Goal: Information Seeking & Learning: Learn about a topic

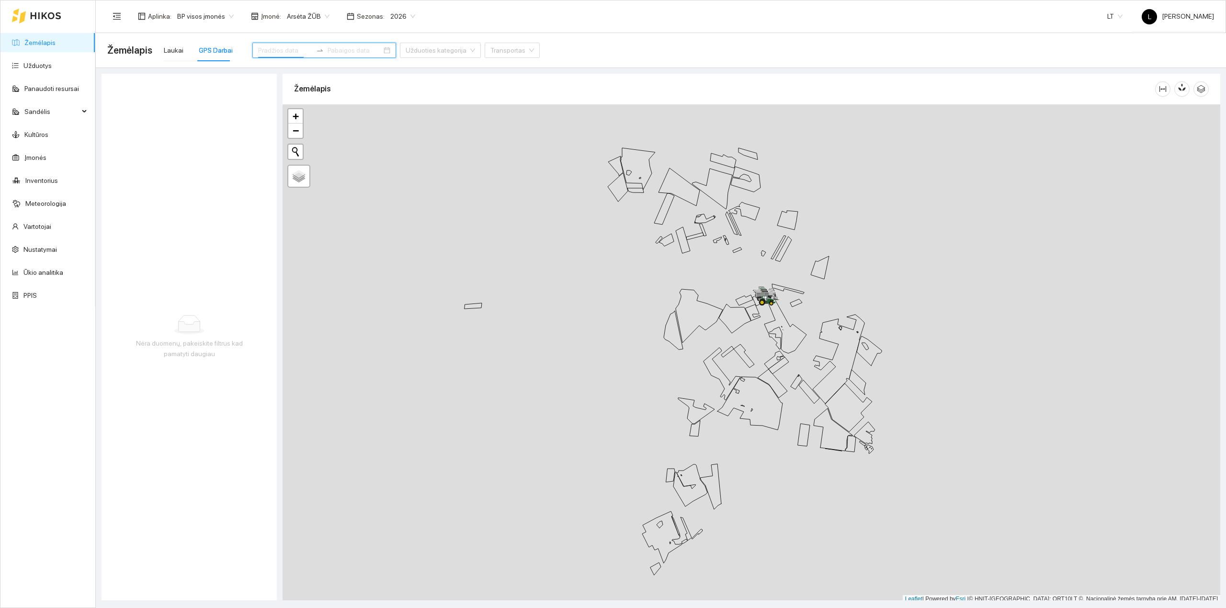
click at [275, 54] on input at bounding box center [285, 50] width 54 height 11
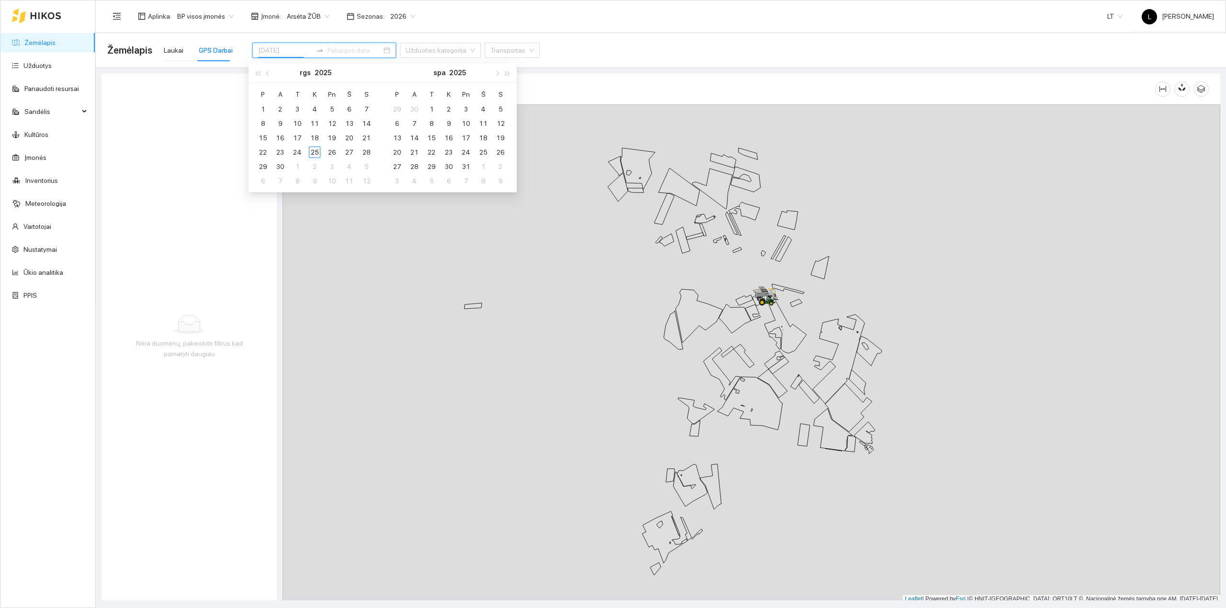
type input "[DATE]"
click at [309, 152] on div "25" at bounding box center [314, 152] width 11 height 11
click at [312, 150] on div "25" at bounding box center [314, 152] width 11 height 11
type input "[DATE]"
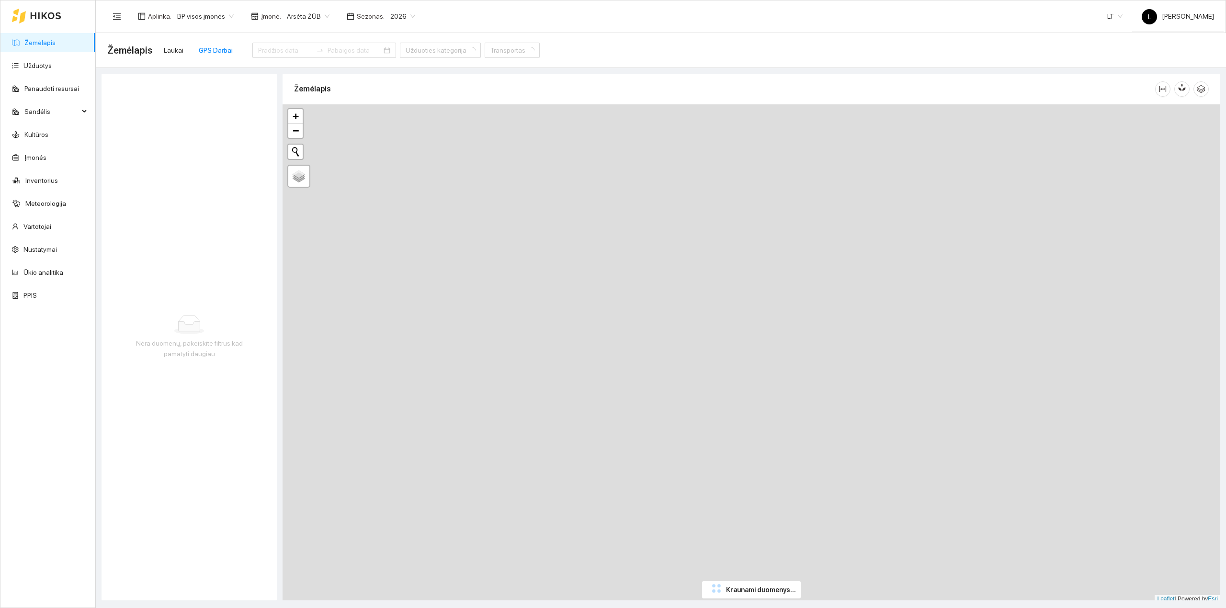
type input "[DATE]"
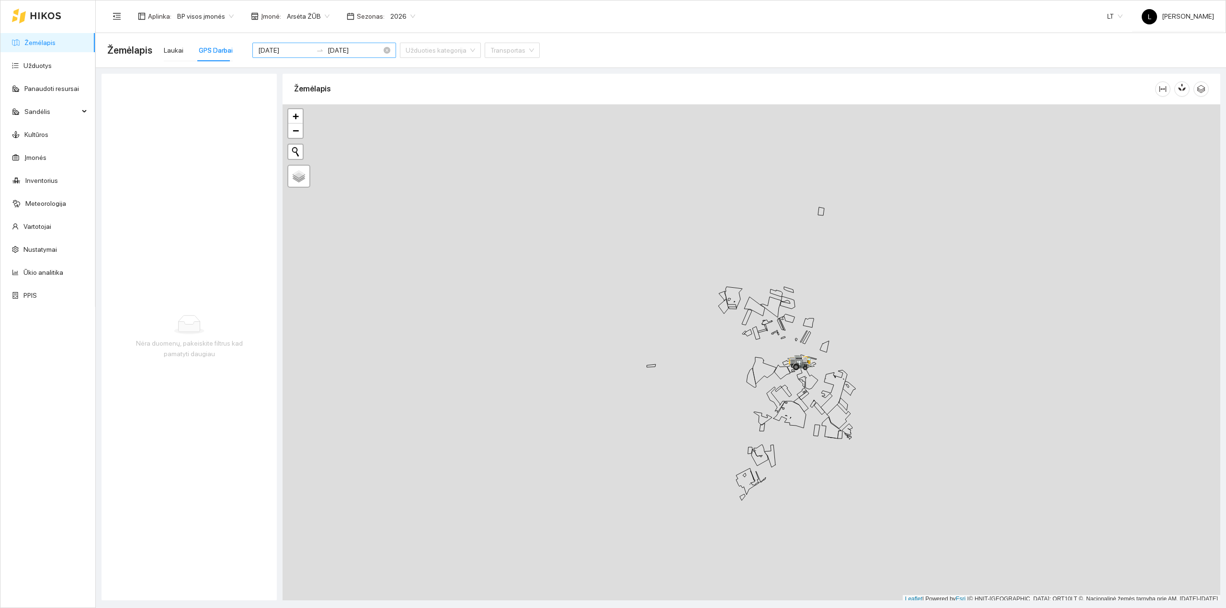
click at [276, 54] on input "[DATE]" at bounding box center [285, 50] width 54 height 11
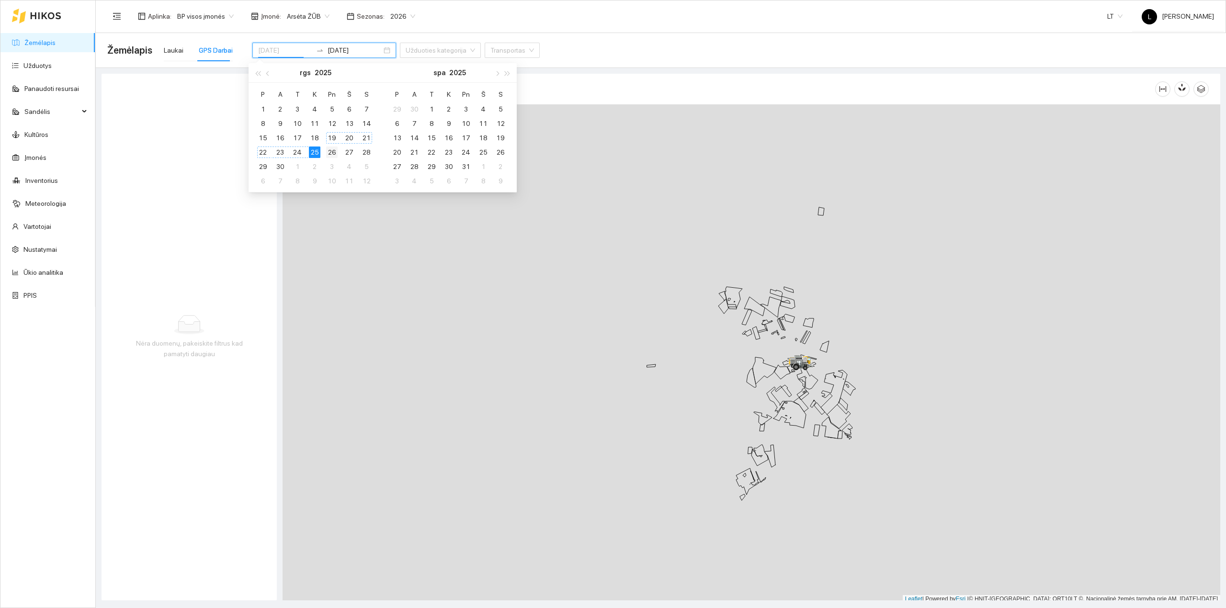
type input "[DATE]"
click at [325, 150] on td "26" at bounding box center [331, 152] width 17 height 14
click at [327, 152] on div "26" at bounding box center [331, 152] width 11 height 11
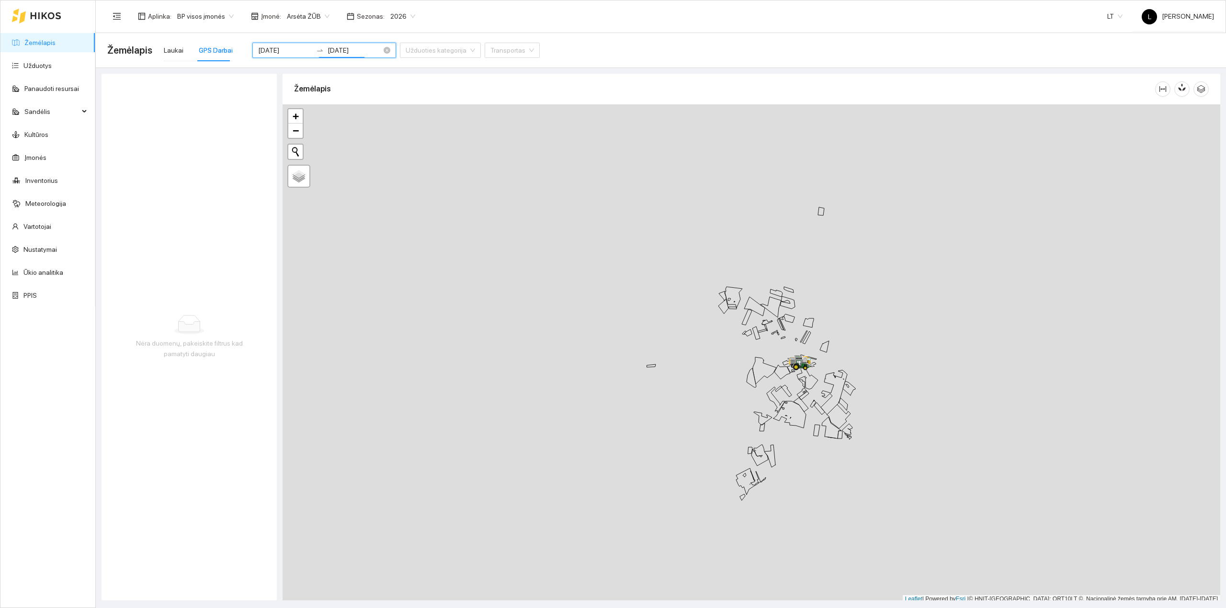
click at [342, 50] on input "[DATE]" at bounding box center [355, 50] width 54 height 11
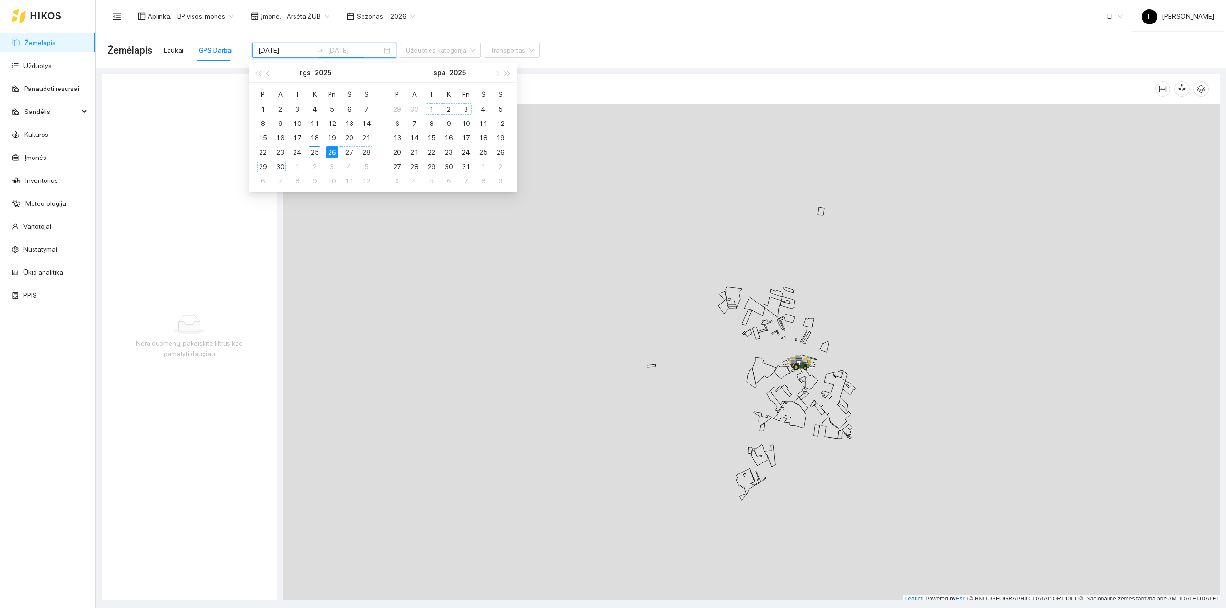
type input "[DATE]"
click at [330, 152] on div "26" at bounding box center [331, 152] width 11 height 11
click at [331, 152] on div "26" at bounding box center [331, 152] width 11 height 11
type input "2025-09-25"
click at [313, 152] on div "25" at bounding box center [314, 152] width 11 height 11
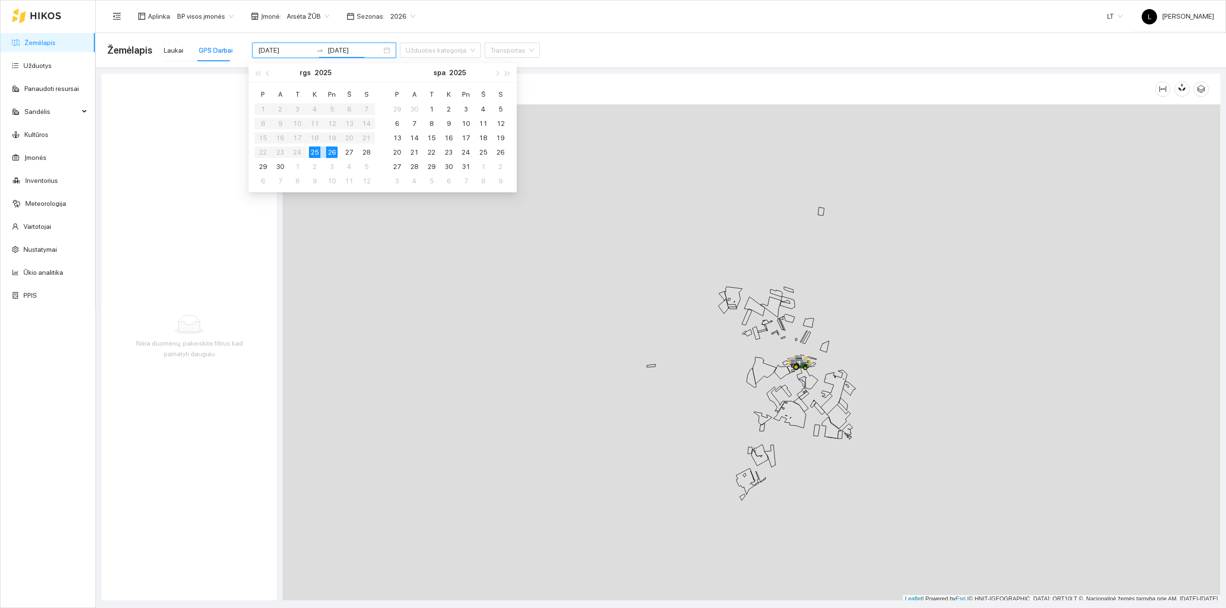
click at [313, 152] on div "25" at bounding box center [314, 152] width 11 height 11
type input "2025-09-25"
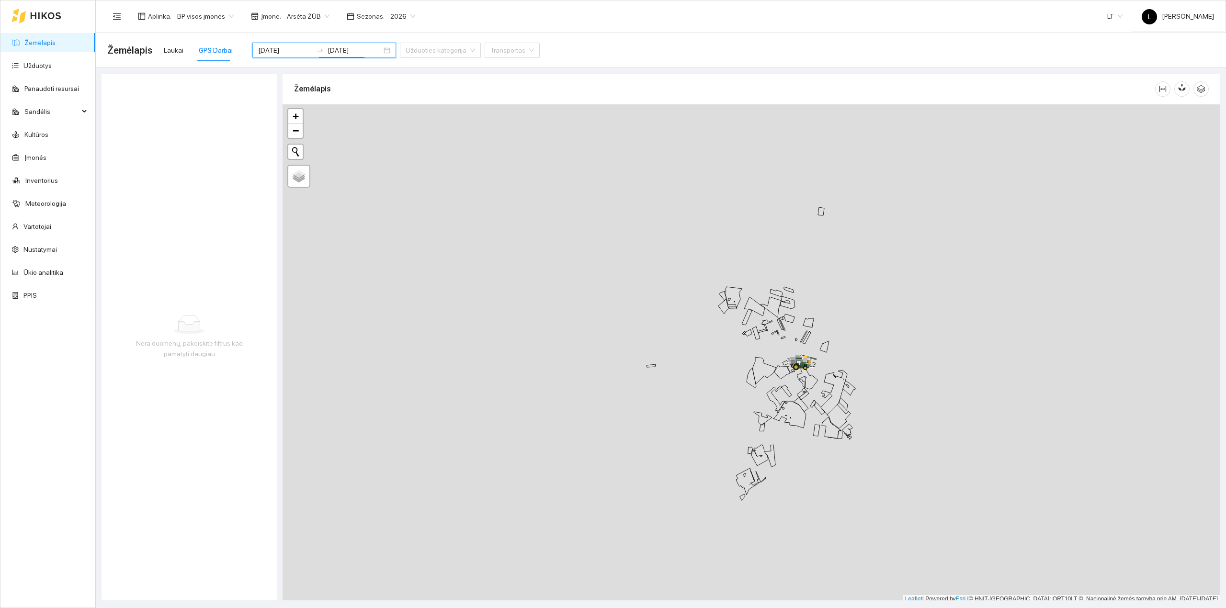
click at [37, 41] on link "Žemėlapis" at bounding box center [39, 43] width 31 height 8
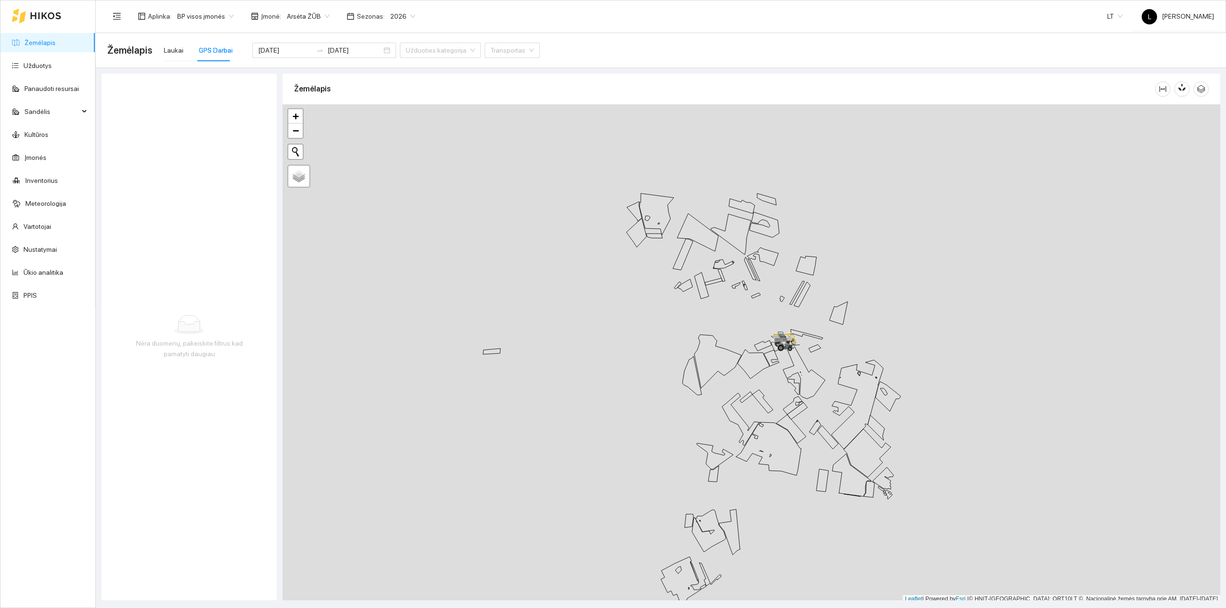
scroll to position [2, 0]
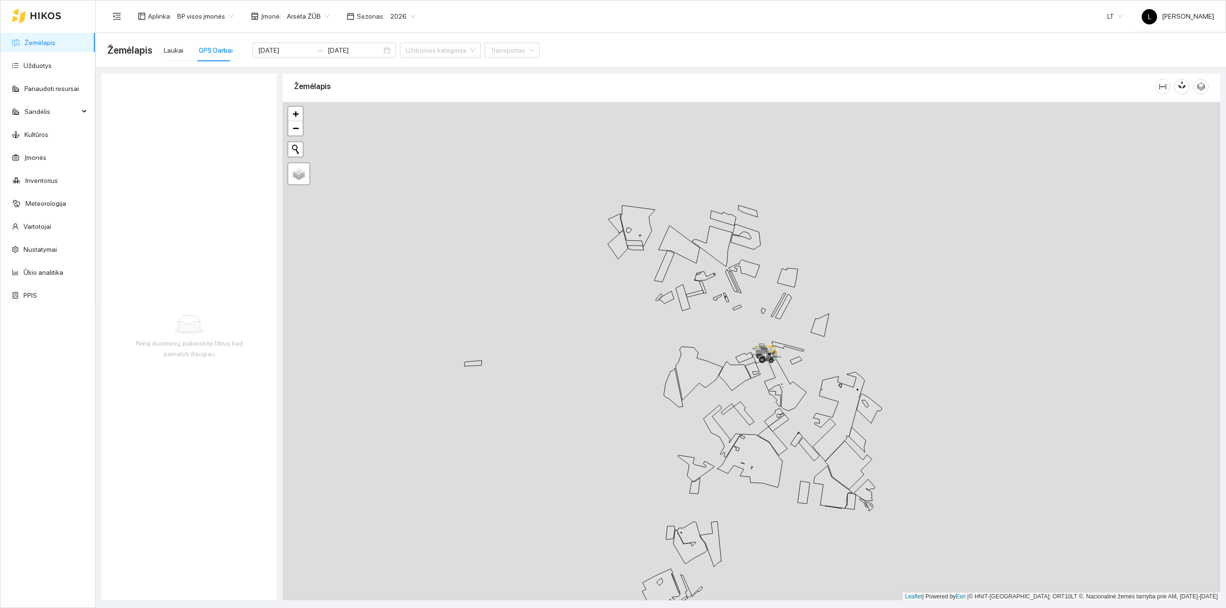
drag, startPoint x: 801, startPoint y: 328, endPoint x: 767, endPoint y: 354, distance: 42.7
click at [780, 342] on div at bounding box center [752, 351] width 938 height 499
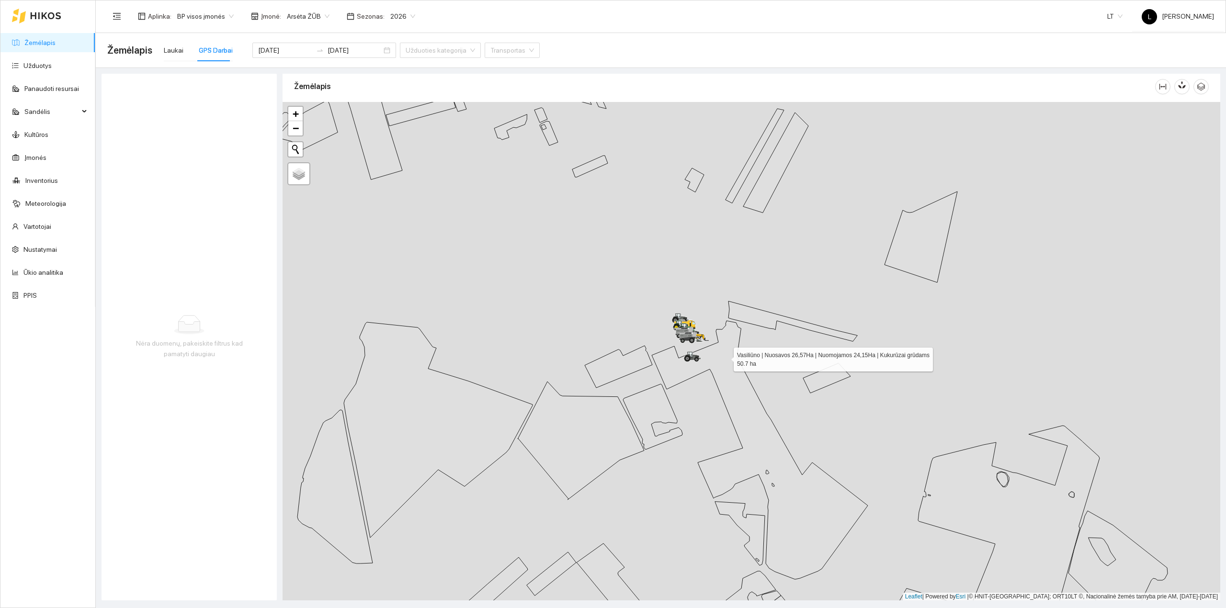
click at [727, 358] on icon at bounding box center [760, 450] width 216 height 259
click at [283, 52] on input "[DATE]" at bounding box center [285, 50] width 54 height 11
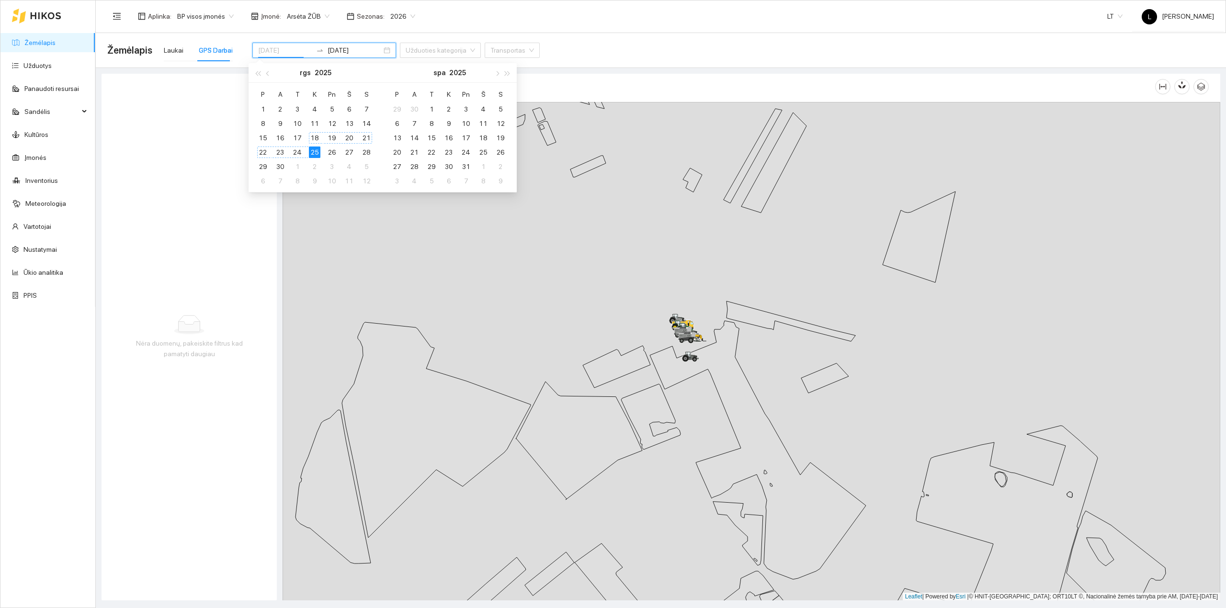
type input "[DATE]"
click at [311, 154] on div "25" at bounding box center [314, 152] width 11 height 11
click at [312, 154] on div "25" at bounding box center [314, 152] width 11 height 11
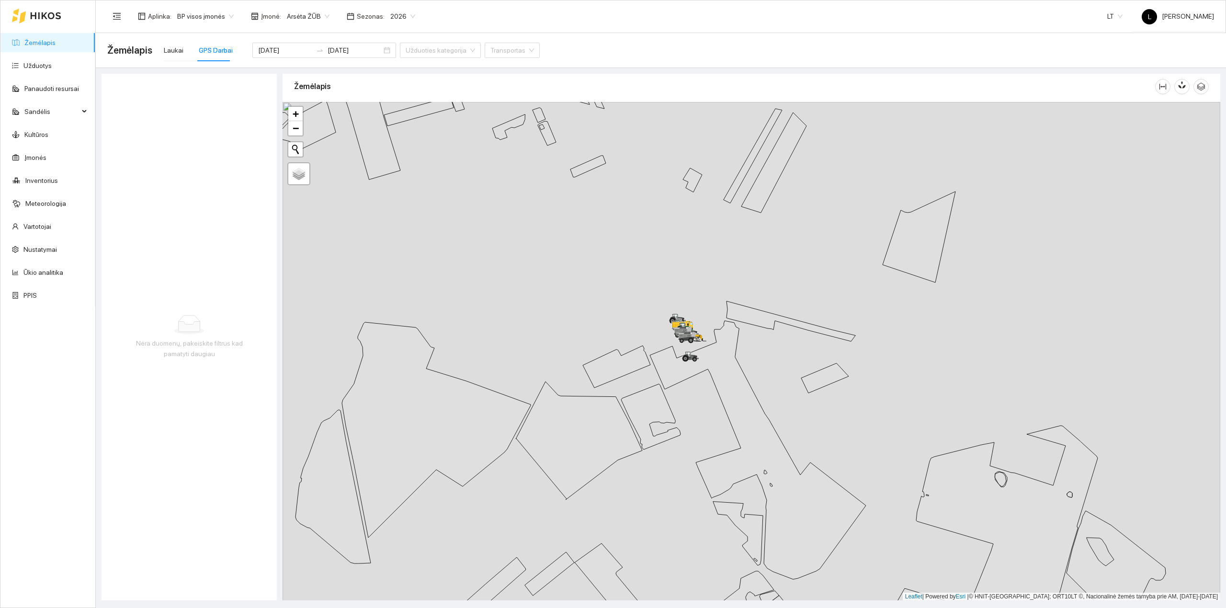
click at [618, 64] on div "Žemėlapis Laukai GPS Darbai [DATE] [DATE] Užduoties kategorija Transportas" at bounding box center [661, 50] width 1108 height 31
click at [506, 52] on div "Transportas" at bounding box center [512, 50] width 55 height 15
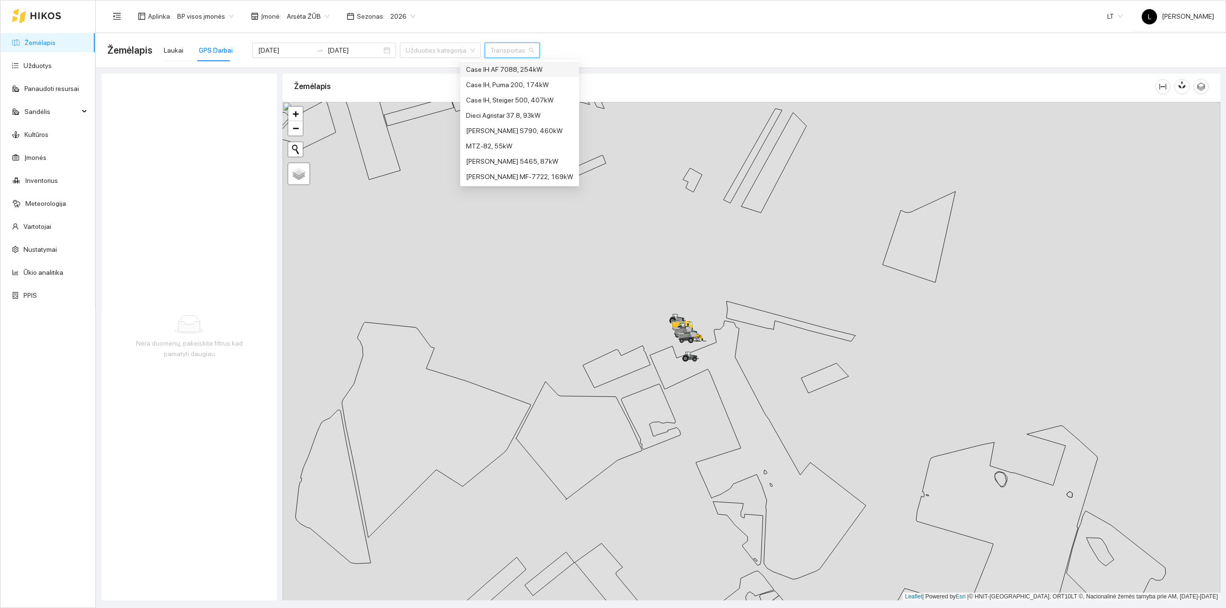
click at [584, 49] on div "Žemėlapis Laukai GPS Darbai [DATE] [DATE] Užduoties kategorija Transportas" at bounding box center [661, 50] width 1108 height 31
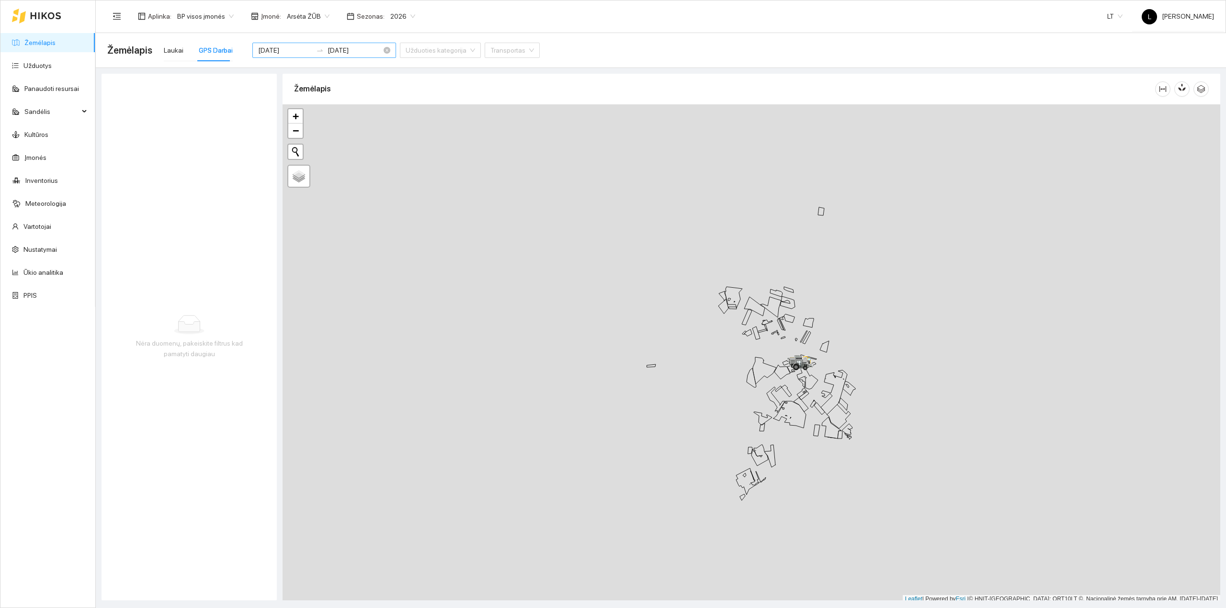
click at [286, 48] on input "[DATE]" at bounding box center [285, 50] width 54 height 11
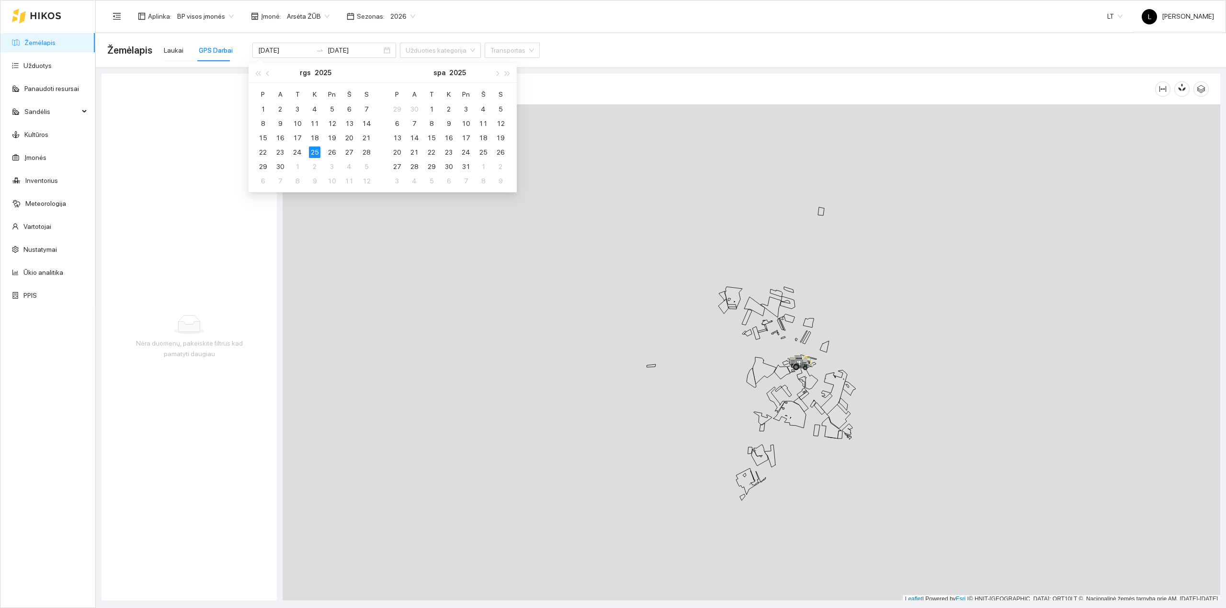
click at [56, 43] on link "Žemėlapis" at bounding box center [39, 43] width 31 height 8
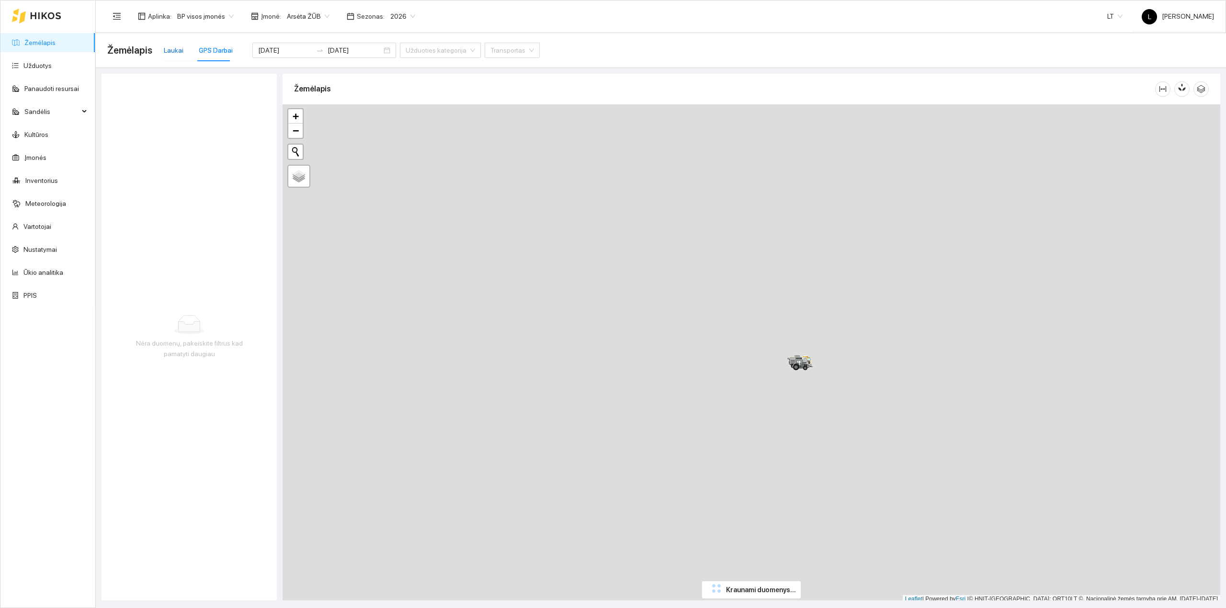
click at [170, 52] on div "Laukai" at bounding box center [174, 50] width 20 height 11
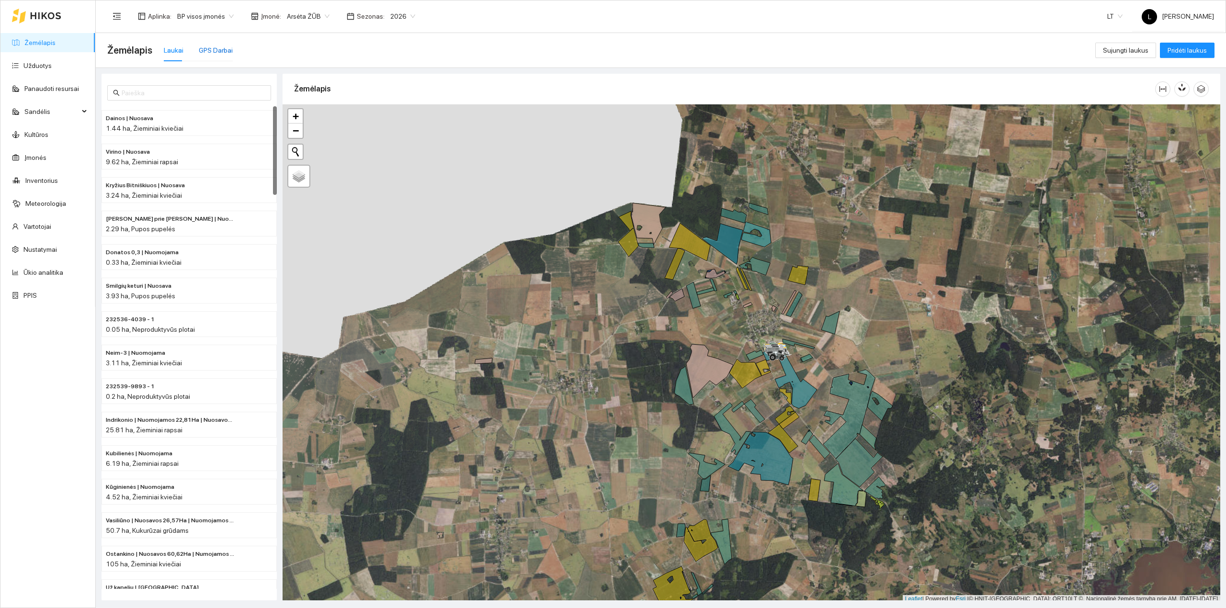
click at [211, 45] on div "GPS Darbai" at bounding box center [216, 50] width 34 height 11
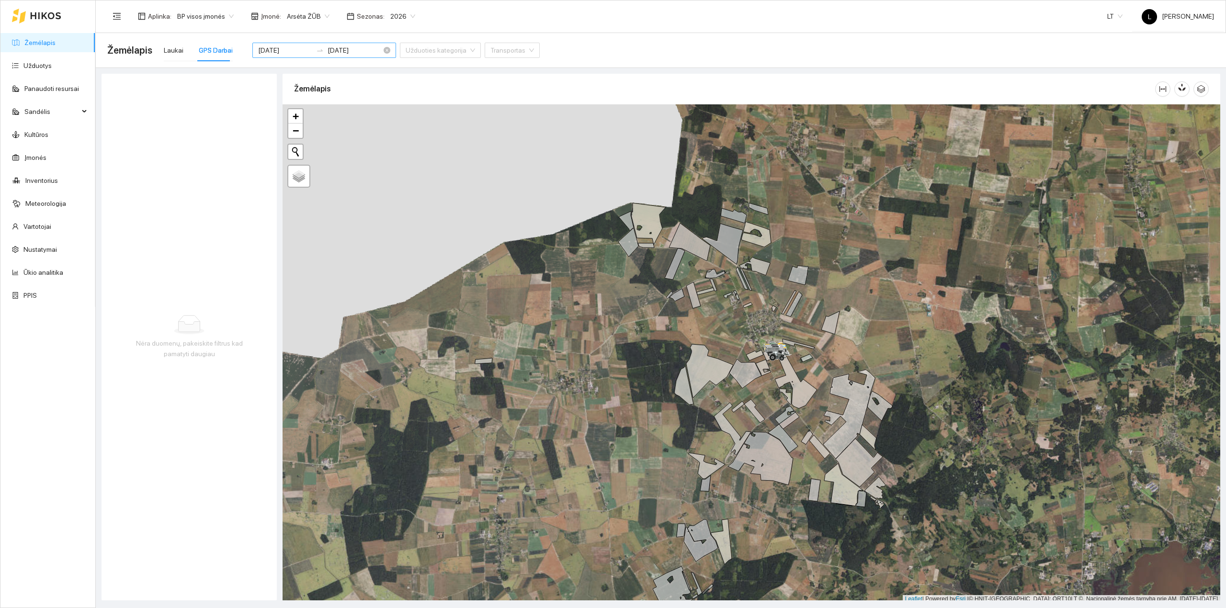
click at [370, 52] on div "[DATE] [DATE]" at bounding box center [324, 50] width 144 height 15
click at [290, 51] on input at bounding box center [285, 50] width 54 height 11
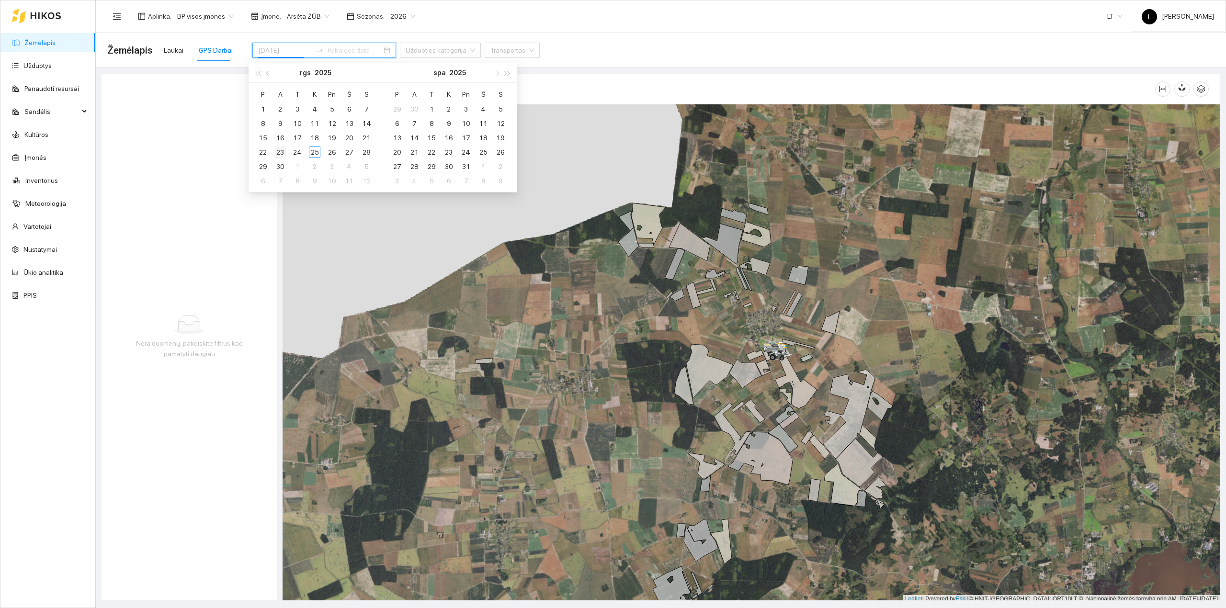
type input "2025-09-23"
click at [283, 154] on div "23" at bounding box center [280, 152] width 11 height 11
type input "[DATE]"
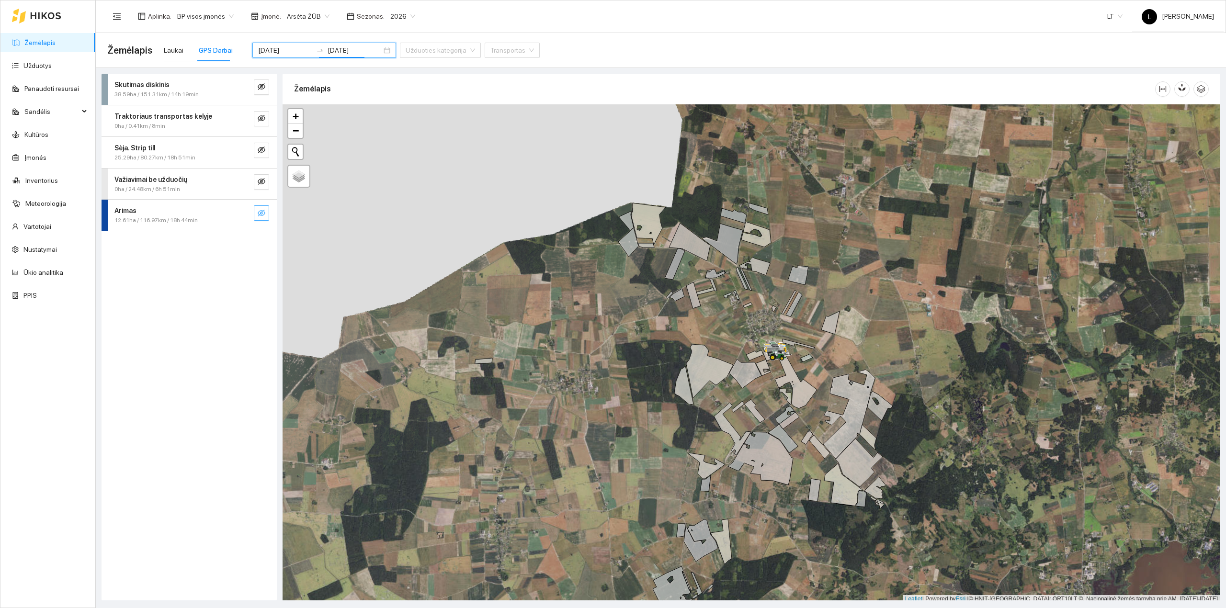
click at [258, 214] on icon "eye-invisible" at bounding box center [262, 213] width 8 height 7
click at [258, 215] on icon "eye" at bounding box center [262, 213] width 8 height 8
click at [262, 214] on icon "eye-invisible" at bounding box center [262, 213] width 8 height 8
click at [263, 215] on icon "eye" at bounding box center [262, 213] width 8 height 6
click at [279, 50] on input "[DATE]" at bounding box center [285, 50] width 54 height 11
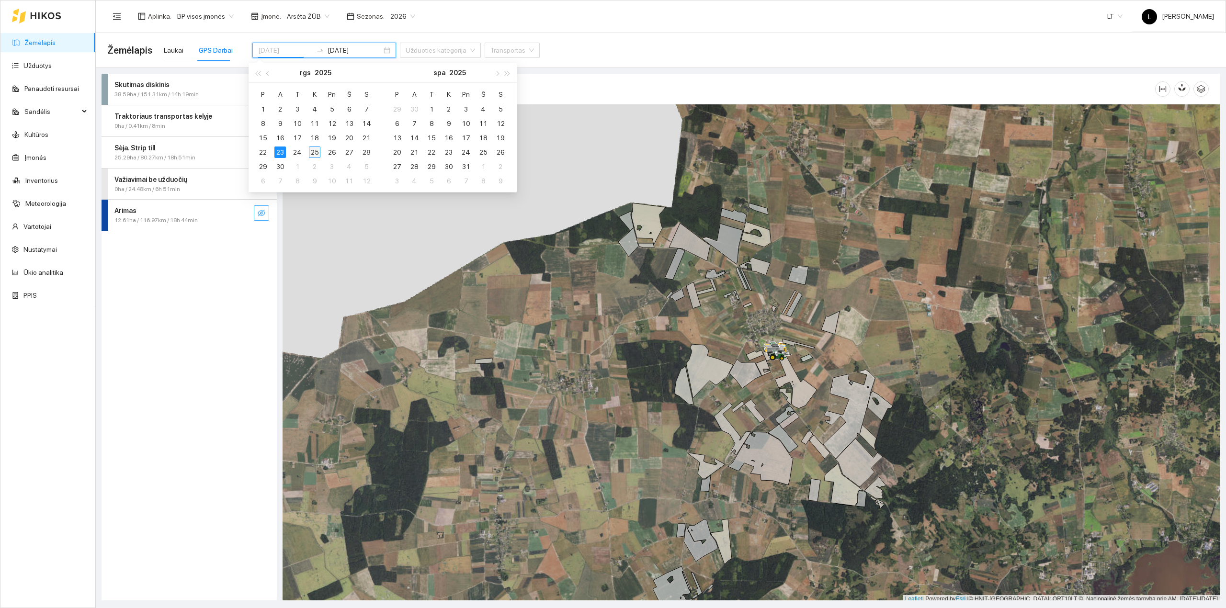
type input "[DATE]"
click at [314, 155] on div "25" at bounding box center [314, 152] width 11 height 11
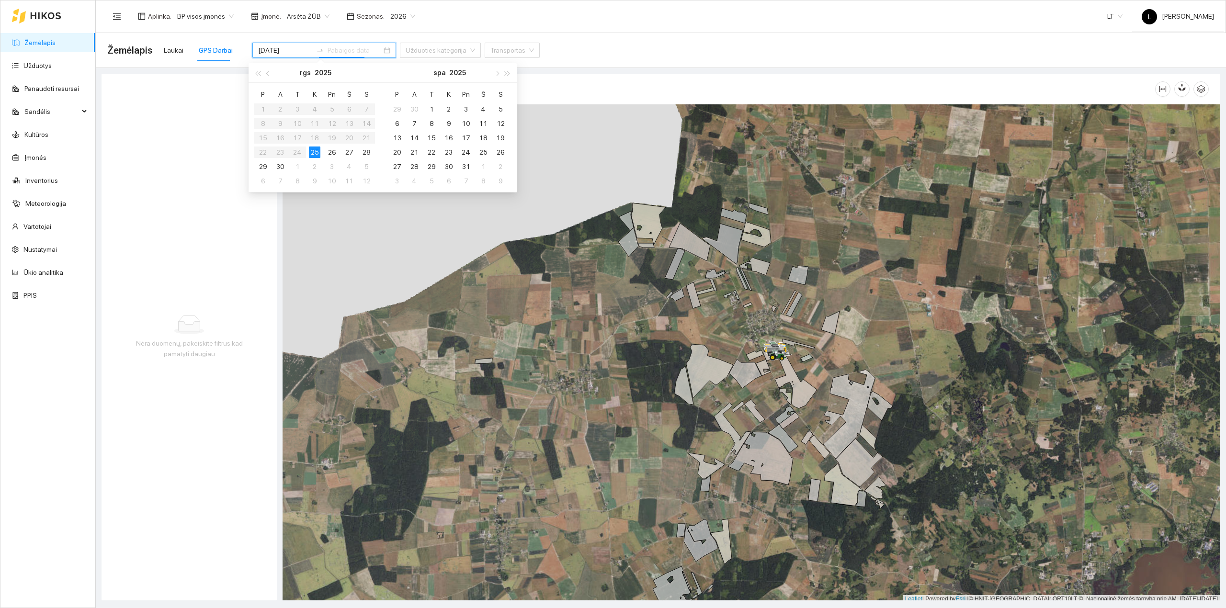
click at [314, 153] on div "25" at bounding box center [314, 152] width 11 height 11
type input "[DATE]"
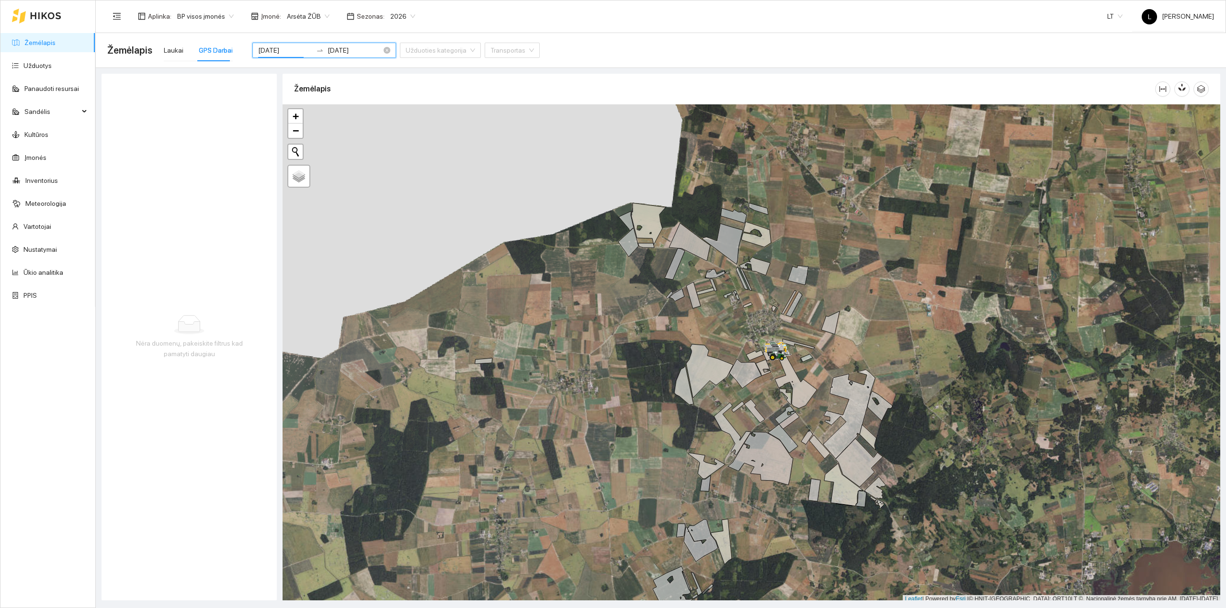
click at [296, 49] on input "[DATE]" at bounding box center [285, 50] width 54 height 11
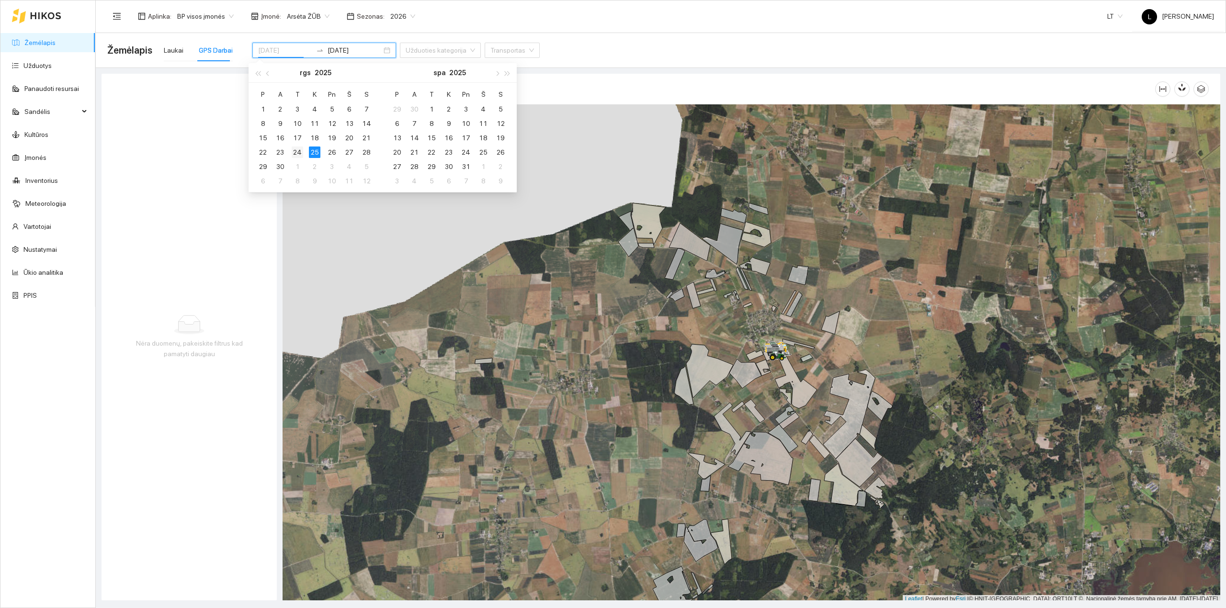
type input "[DATE]"
click at [296, 158] on div "24" at bounding box center [297, 152] width 11 height 11
click at [296, 153] on div "24" at bounding box center [297, 152] width 11 height 11
type input "[DATE]"
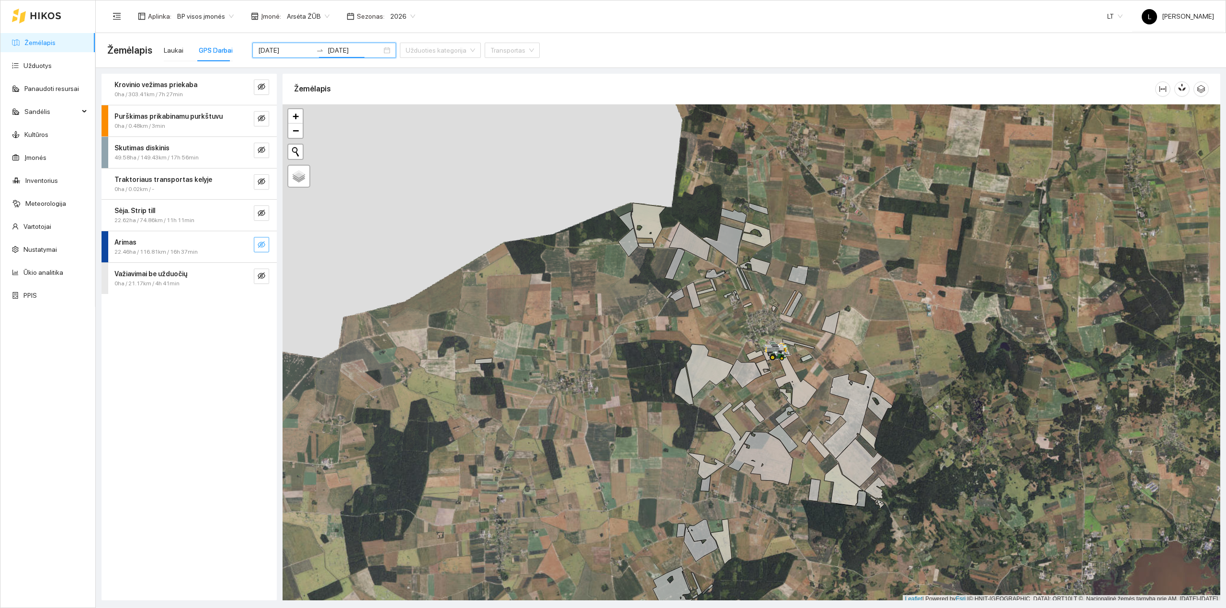
click at [260, 249] on icon "eye-invisible" at bounding box center [262, 245] width 8 height 8
click at [238, 248] on button "button" at bounding box center [242, 244] width 15 height 15
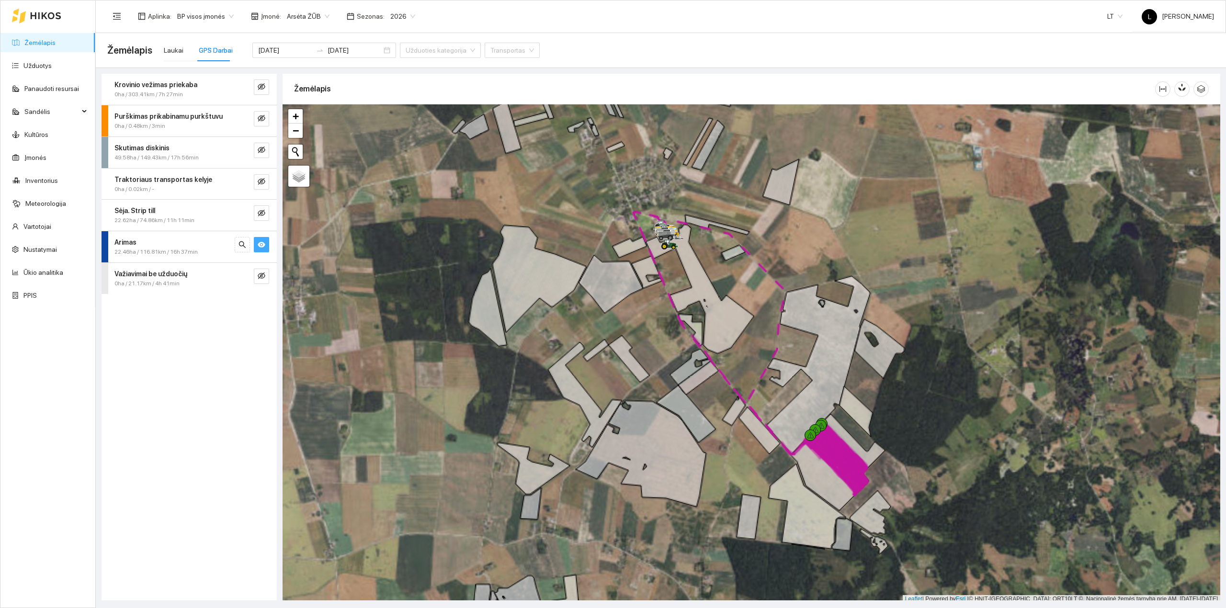
click at [171, 248] on span "22.46ha / 116.81km / 16h 37min" at bounding box center [156, 252] width 83 height 9
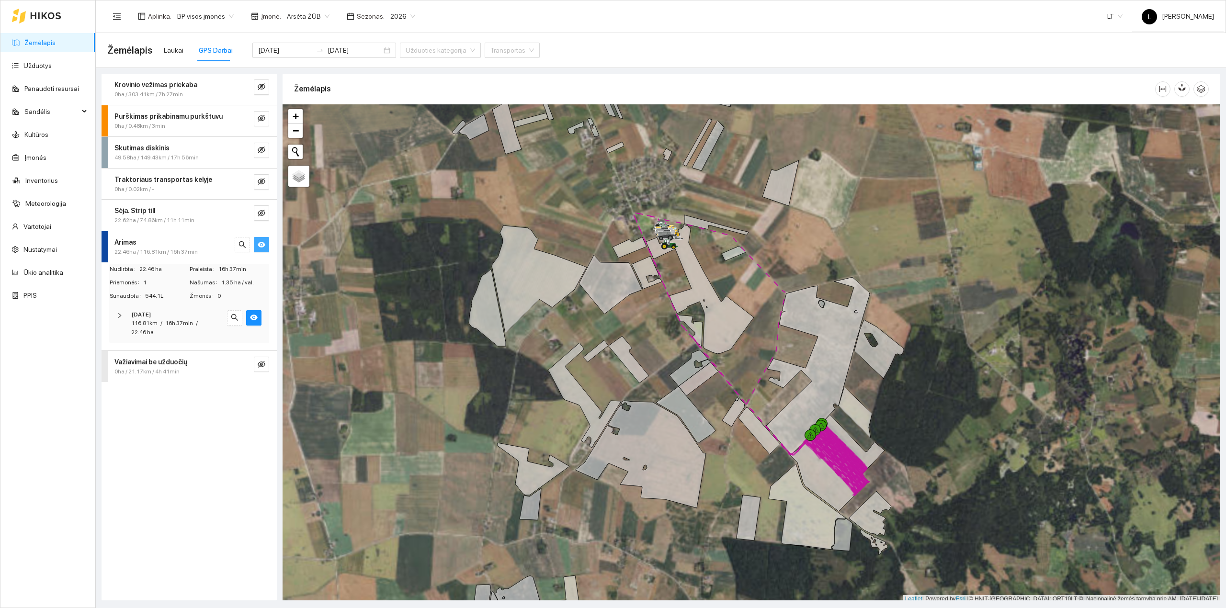
click at [168, 316] on div "[DATE]" at bounding box center [176, 314] width 90 height 9
click at [206, 363] on span "Massey Ferguson MF-7722, 169kW" at bounding box center [181, 367] width 96 height 32
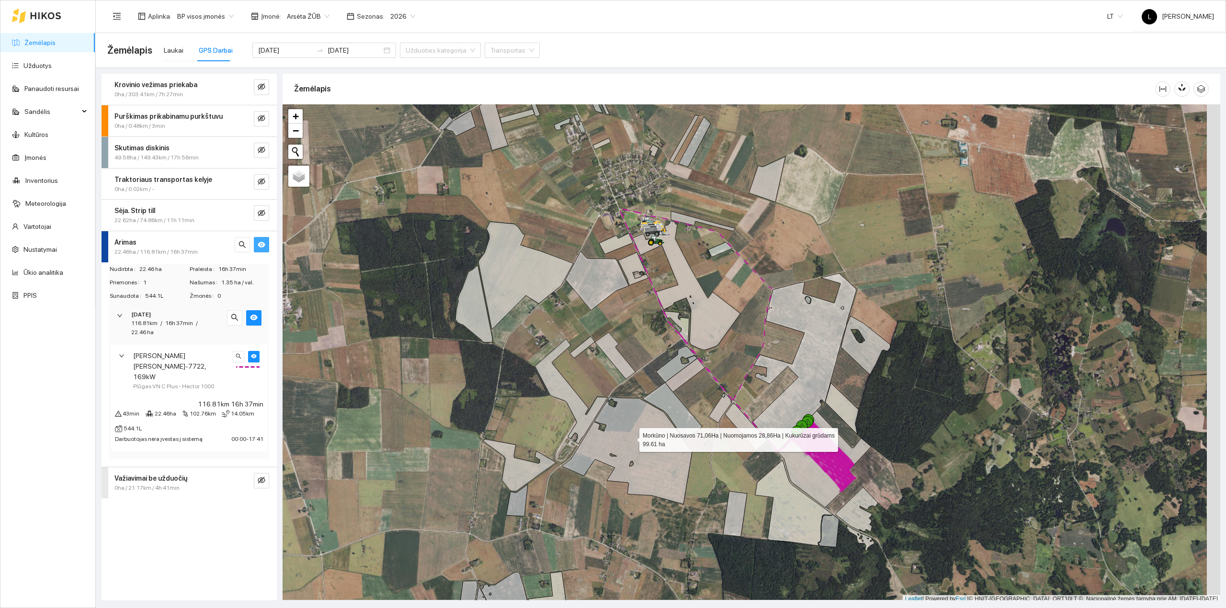
scroll to position [2, 0]
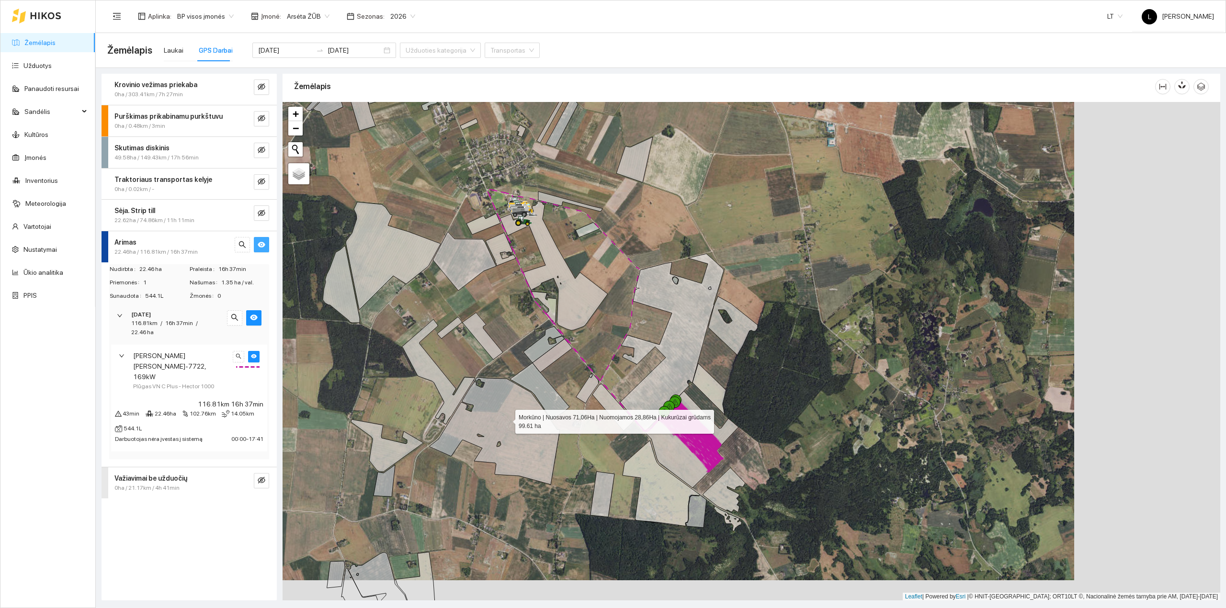
drag, startPoint x: 654, startPoint y: 440, endPoint x: 508, endPoint y: 420, distance: 147.4
click at [508, 420] on icon at bounding box center [495, 431] width 130 height 107
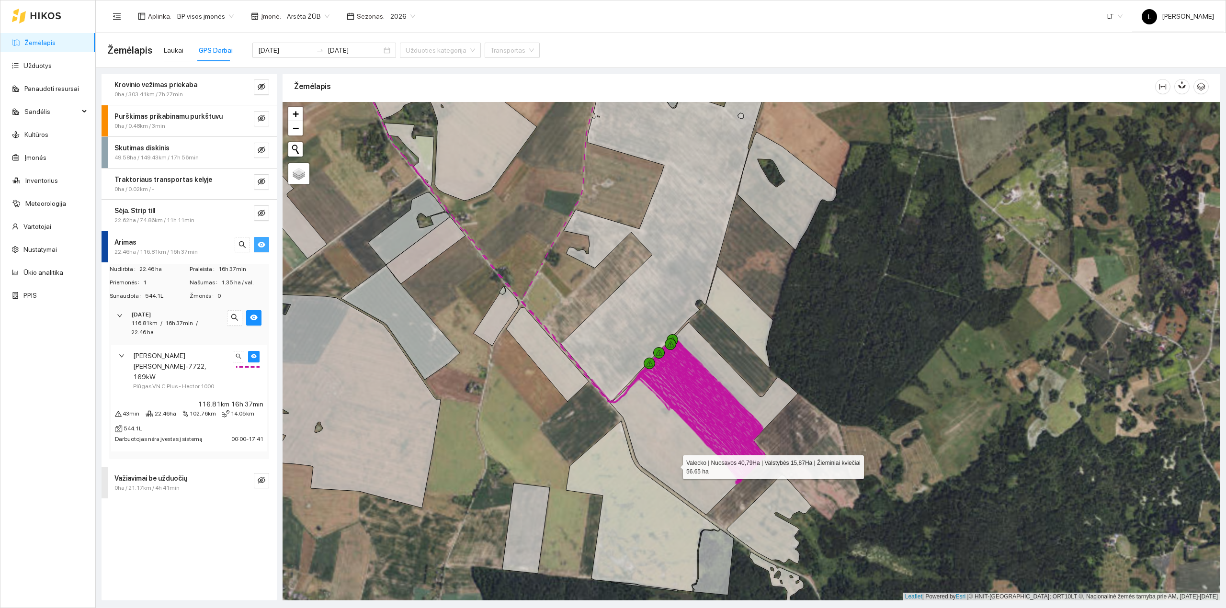
drag, startPoint x: 686, startPoint y: 470, endPoint x: 586, endPoint y: 439, distance: 104.5
click at [611, 439] on icon at bounding box center [704, 418] width 187 height 193
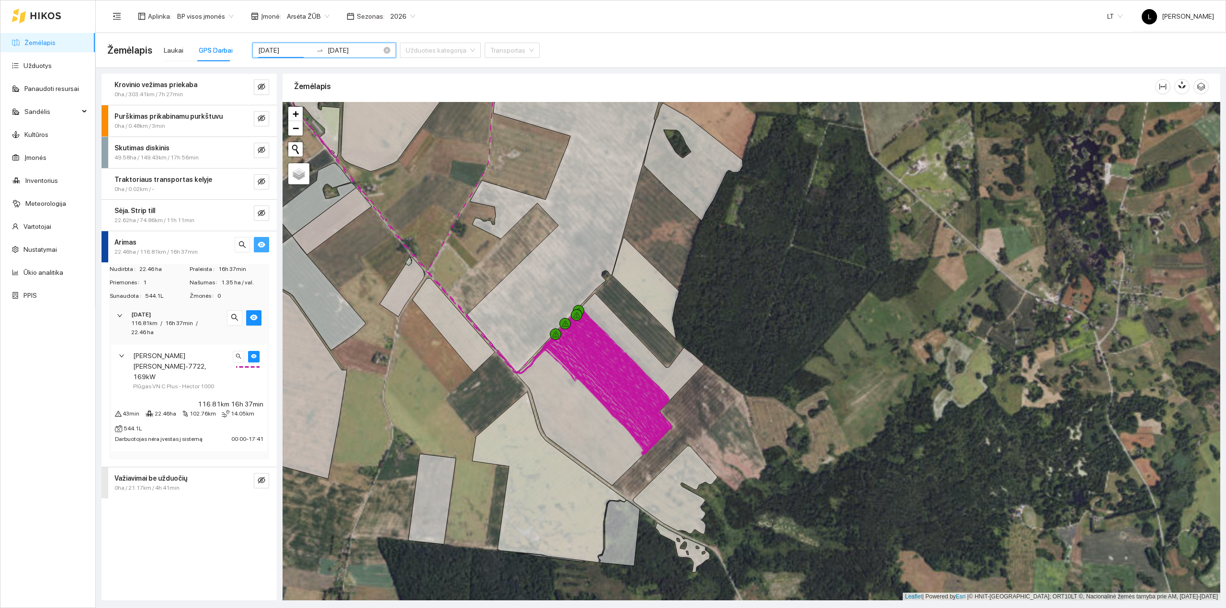
click at [291, 54] on input "[DATE]" at bounding box center [285, 50] width 54 height 11
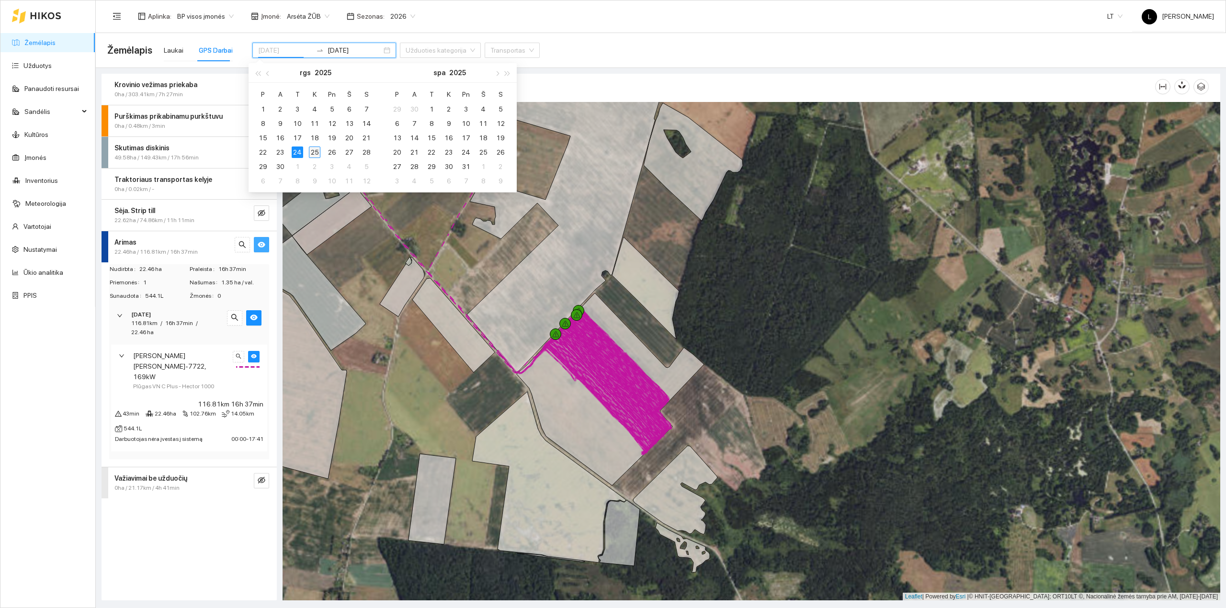
type input "[DATE]"
click at [315, 154] on div "25" at bounding box center [314, 152] width 11 height 11
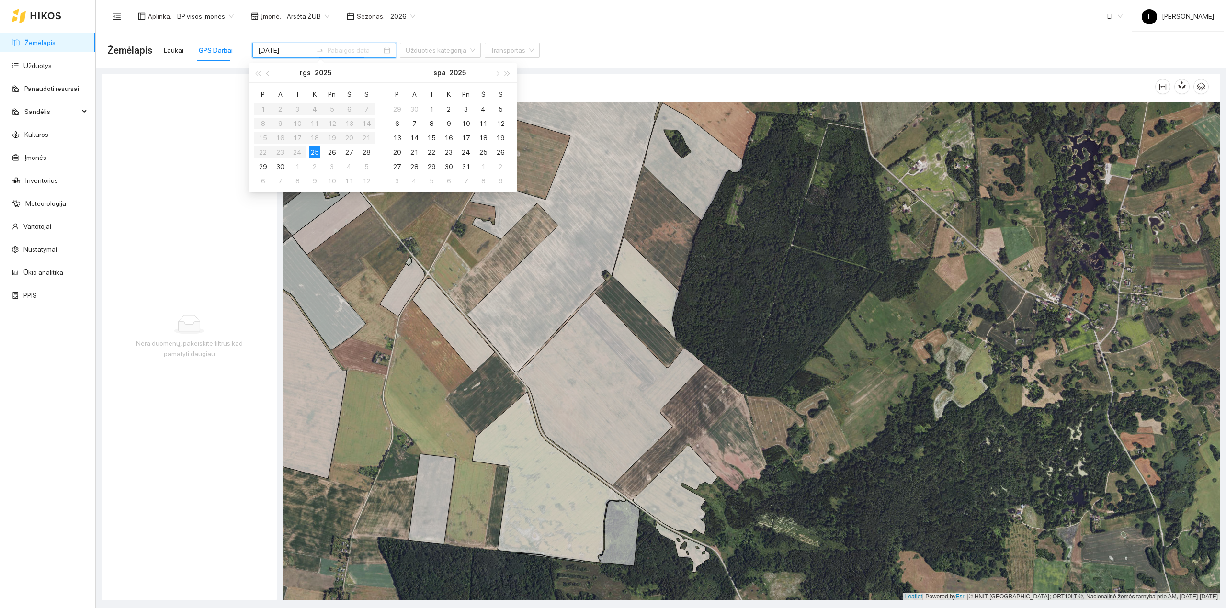
click at [313, 153] on div "25" at bounding box center [314, 152] width 11 height 11
type input "[DATE]"
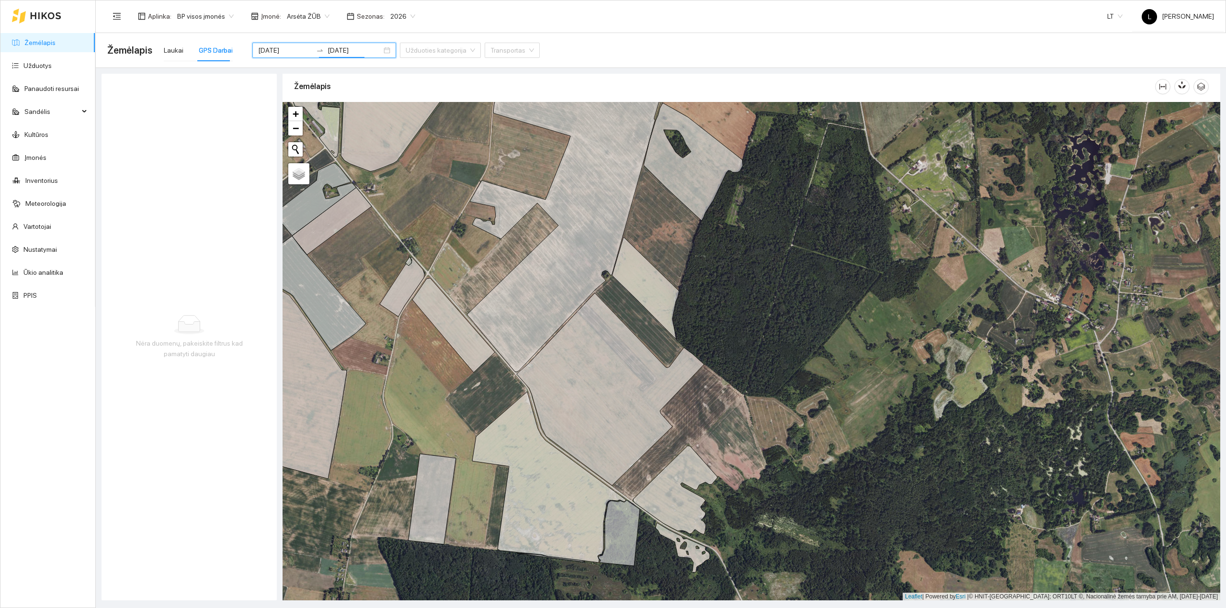
click at [561, 48] on div "Žemėlapis Laukai GPS Darbai 2025-09-25 2025-09-25 Užduoties kategorija Transpor…" at bounding box center [661, 50] width 1108 height 31
click at [167, 54] on div "Laukai" at bounding box center [174, 50] width 20 height 11
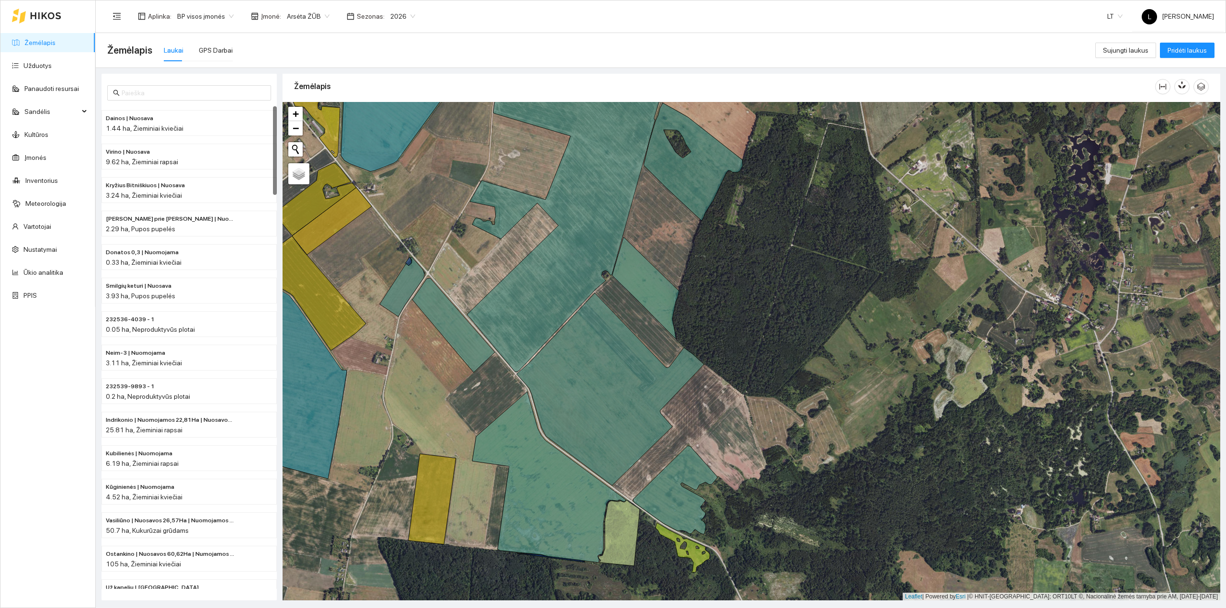
click at [29, 39] on link "Žemėlapis" at bounding box center [39, 43] width 31 height 8
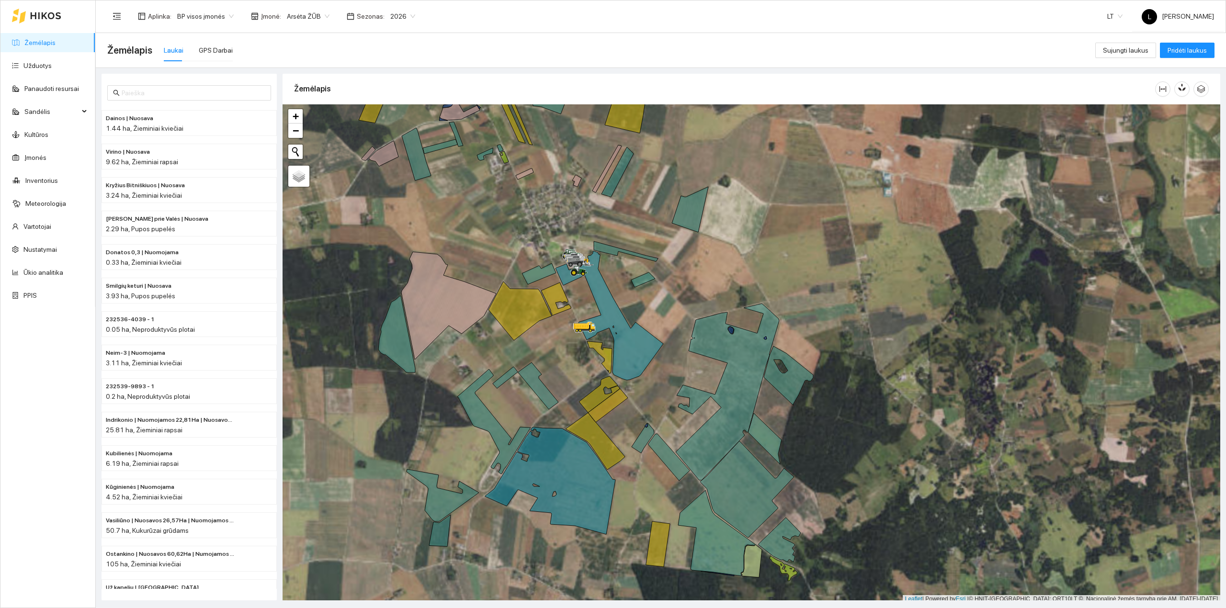
scroll to position [2, 0]
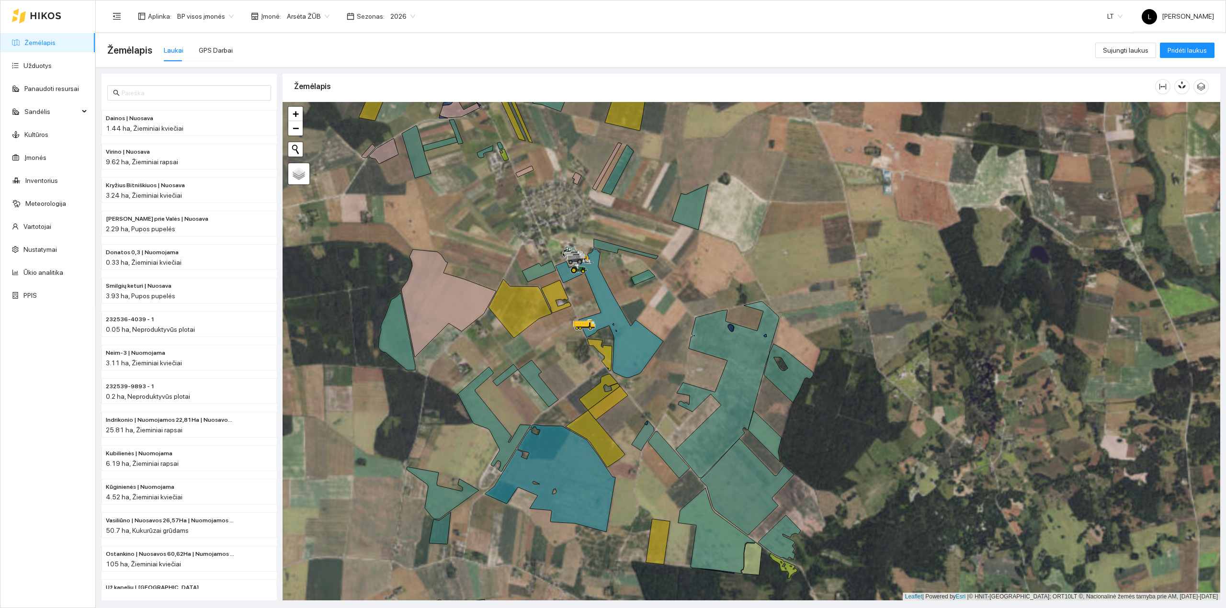
drag, startPoint x: 580, startPoint y: 292, endPoint x: 578, endPoint y: 279, distance: 13.1
click at [581, 297] on div at bounding box center [752, 351] width 938 height 499
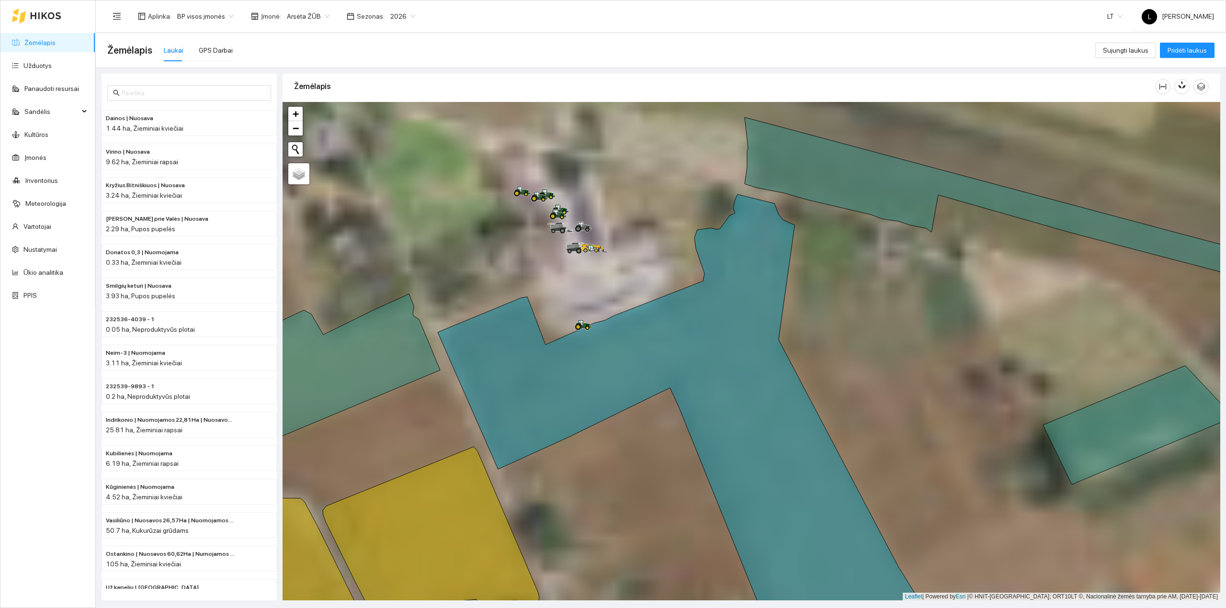
drag, startPoint x: 575, startPoint y: 288, endPoint x: 586, endPoint y: 320, distance: 34.1
click at [586, 320] on div at bounding box center [752, 351] width 938 height 499
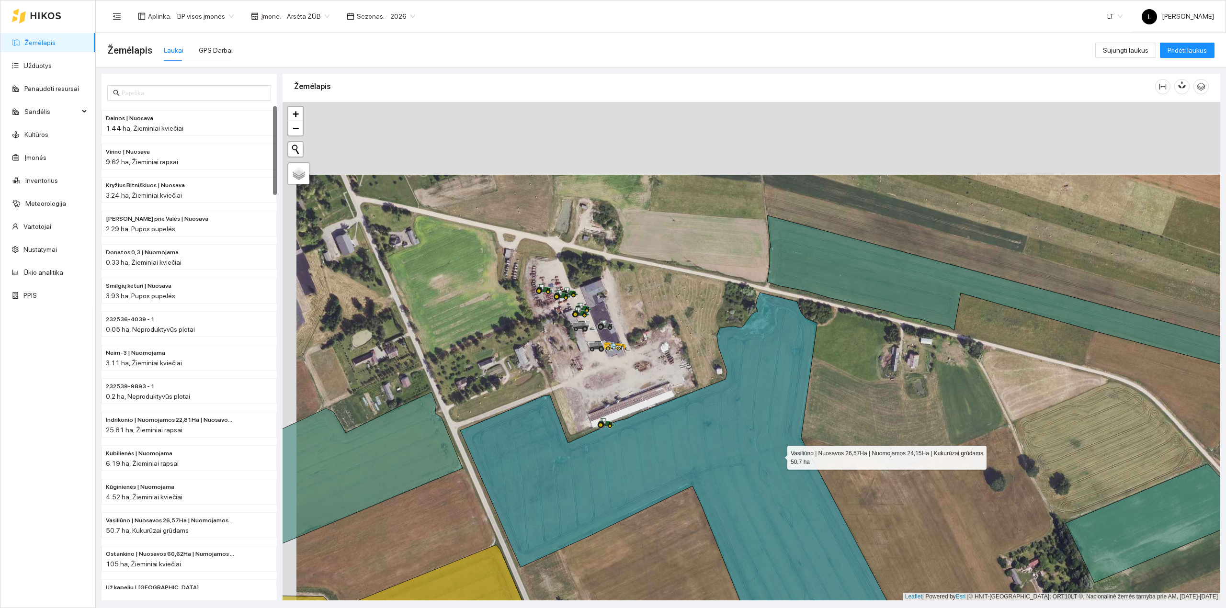
drag, startPoint x: 761, startPoint y: 355, endPoint x: 769, endPoint y: 500, distance: 145.9
click at [772, 500] on icon at bounding box center [708, 509] width 496 height 433
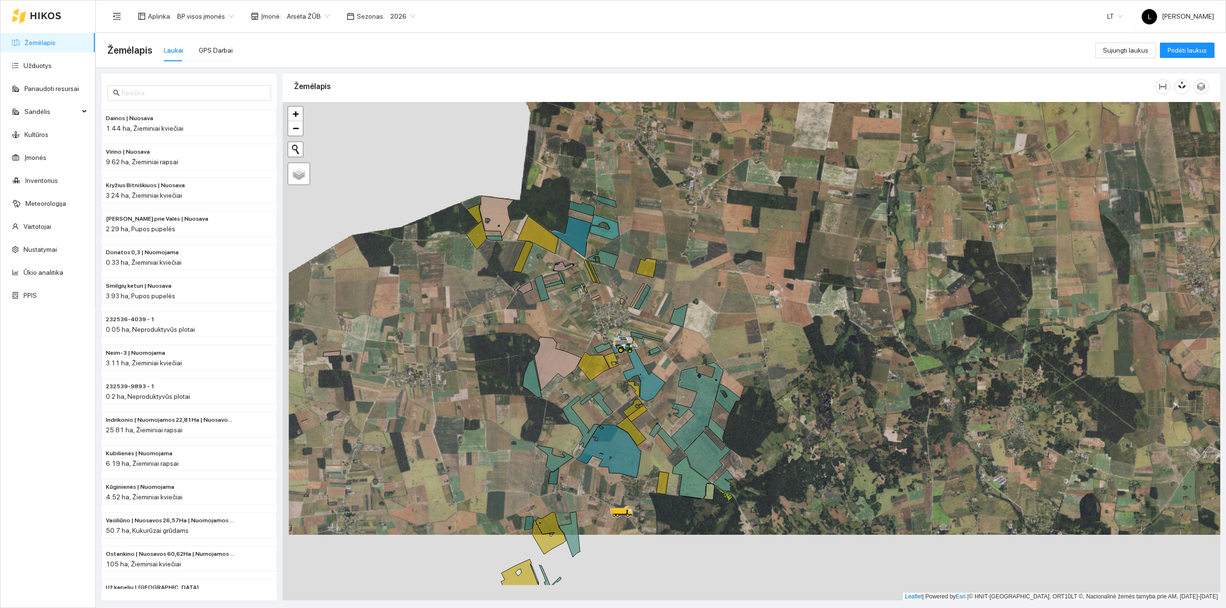
drag, startPoint x: 633, startPoint y: 428, endPoint x: 636, endPoint y: 384, distance: 44.7
click at [636, 417] on icon at bounding box center [632, 431] width 30 height 29
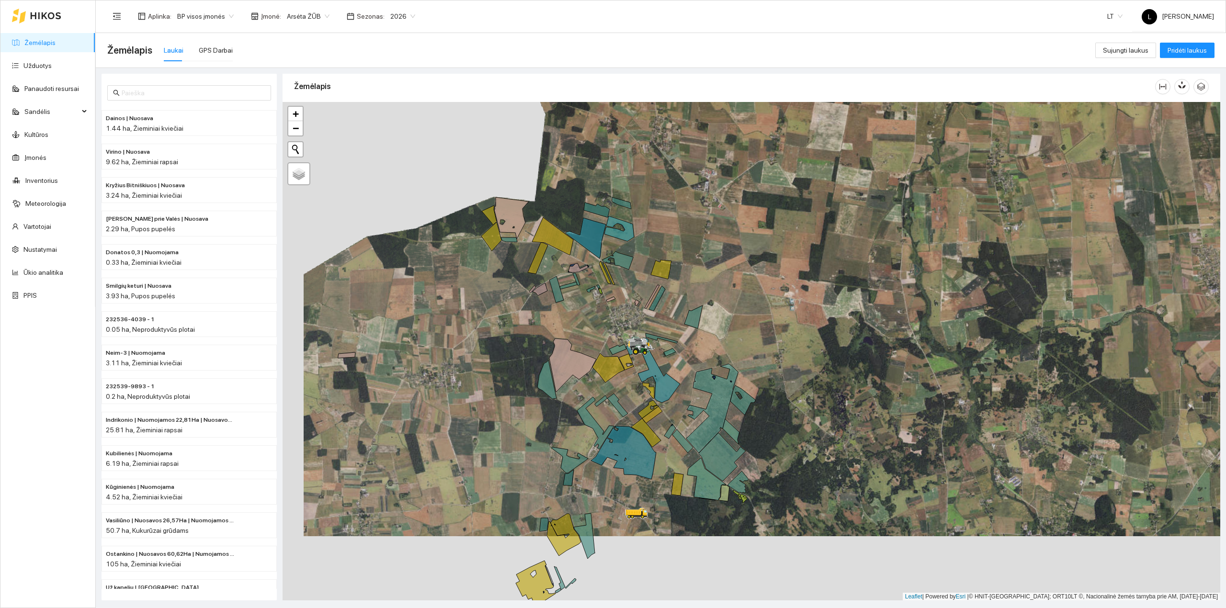
drag, startPoint x: 625, startPoint y: 293, endPoint x: 607, endPoint y: 338, distance: 48.2
click at [639, 353] on div at bounding box center [752, 351] width 938 height 499
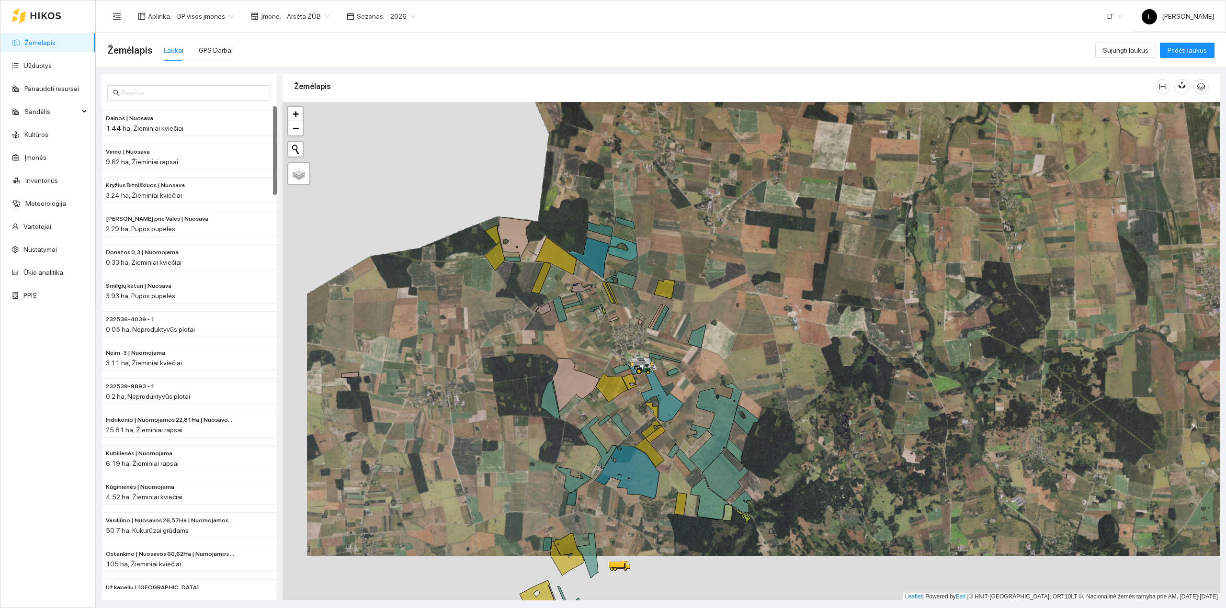
click at [35, 41] on link "Žemėlapis" at bounding box center [39, 43] width 31 height 8
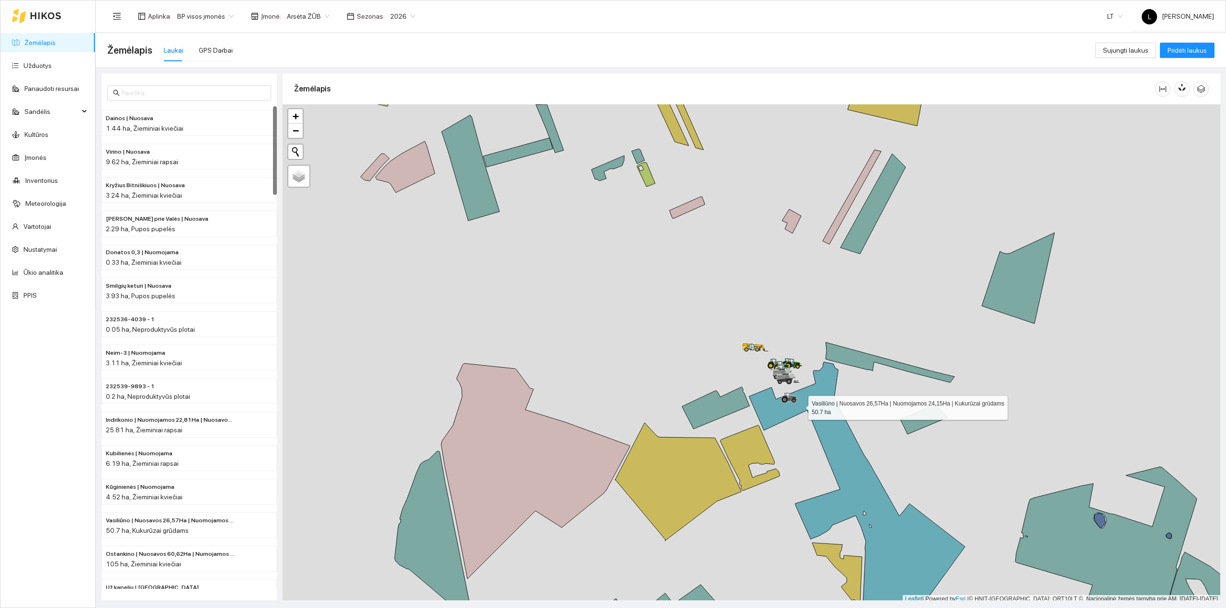
scroll to position [2, 0]
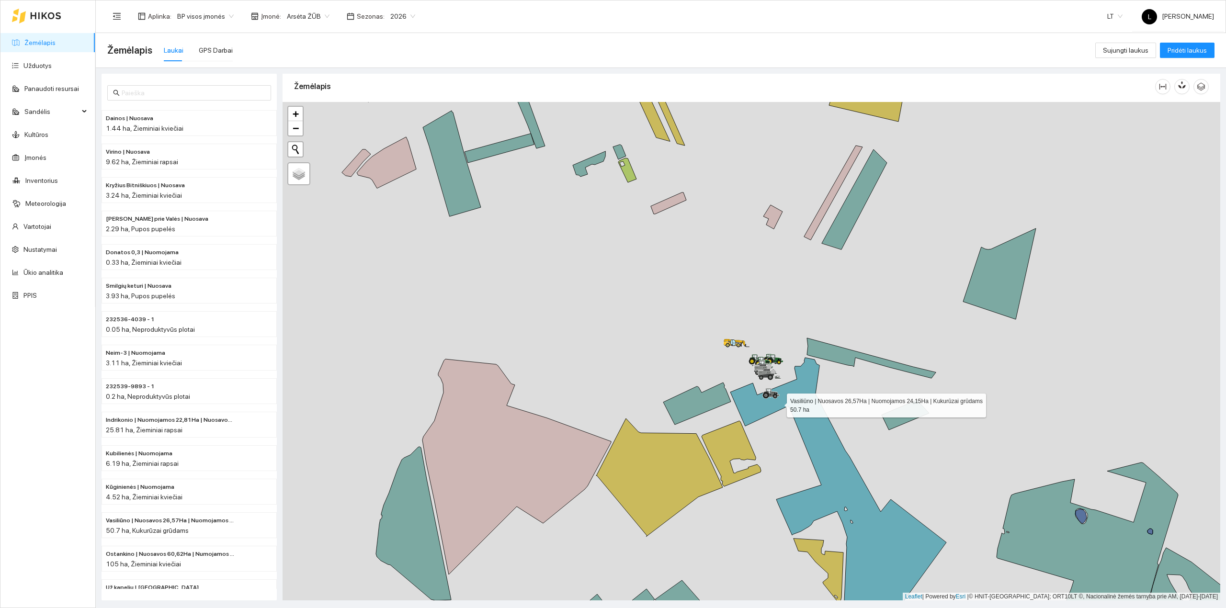
drag, startPoint x: 801, startPoint y: 406, endPoint x: 776, endPoint y: 401, distance: 25.4
click at [776, 401] on icon at bounding box center [839, 487] width 216 height 259
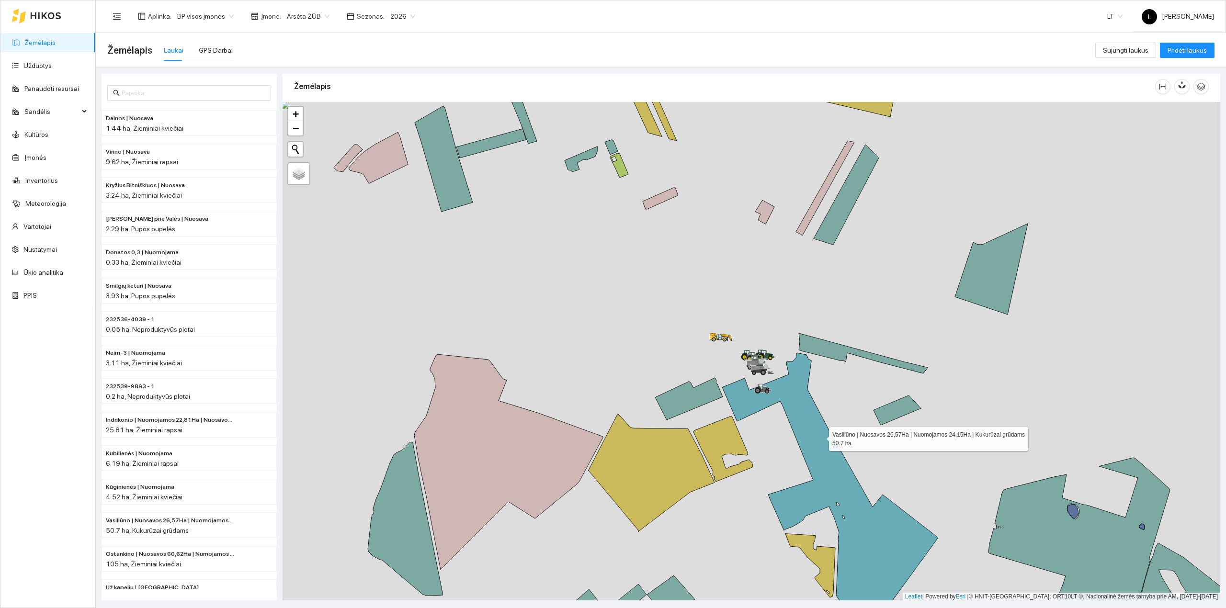
drag, startPoint x: 823, startPoint y: 439, endPoint x: 800, endPoint y: 400, distance: 45.7
click at [801, 401] on icon at bounding box center [830, 482] width 216 height 259
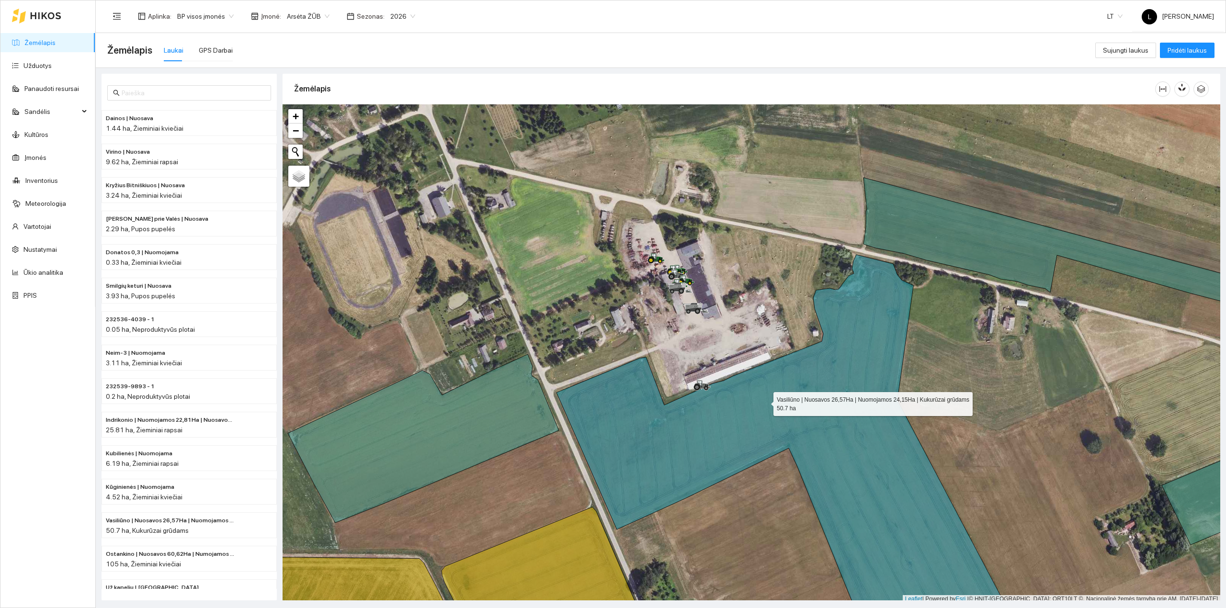
scroll to position [2, 0]
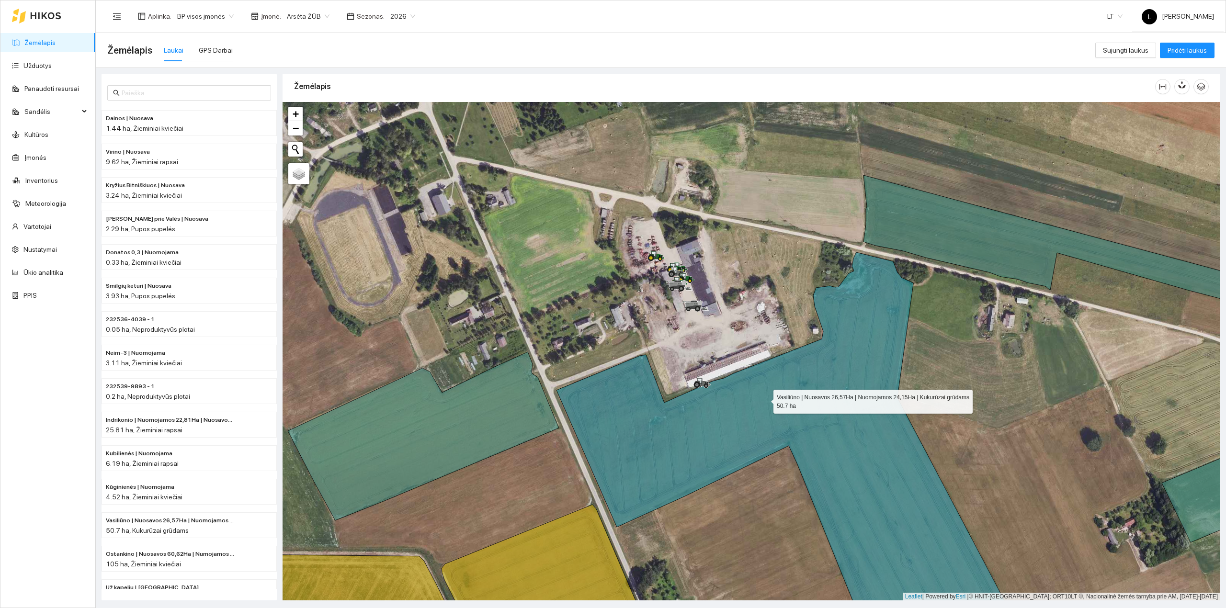
drag, startPoint x: 755, startPoint y: 386, endPoint x: 667, endPoint y: 271, distance: 144.6
click at [667, 271] on icon at bounding box center [796, 452] width 478 height 400
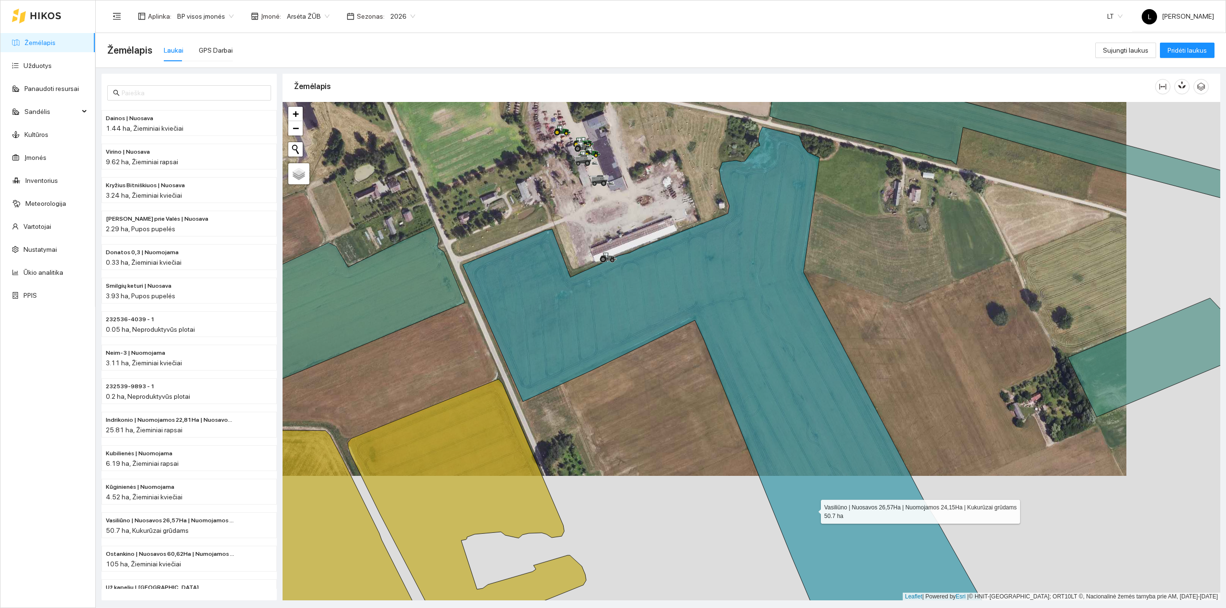
drag, startPoint x: 812, startPoint y: 510, endPoint x: 774, endPoint y: 365, distance: 150.4
click at [774, 365] on icon at bounding box center [737, 390] width 549 height 526
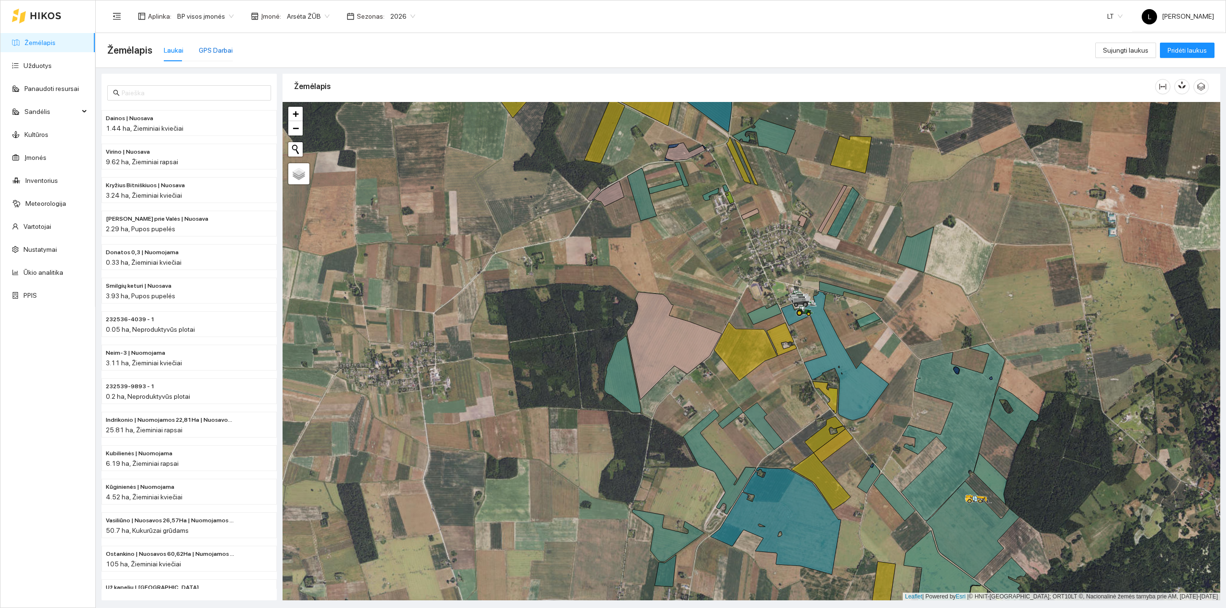
click at [211, 49] on div "GPS Darbai" at bounding box center [216, 50] width 34 height 11
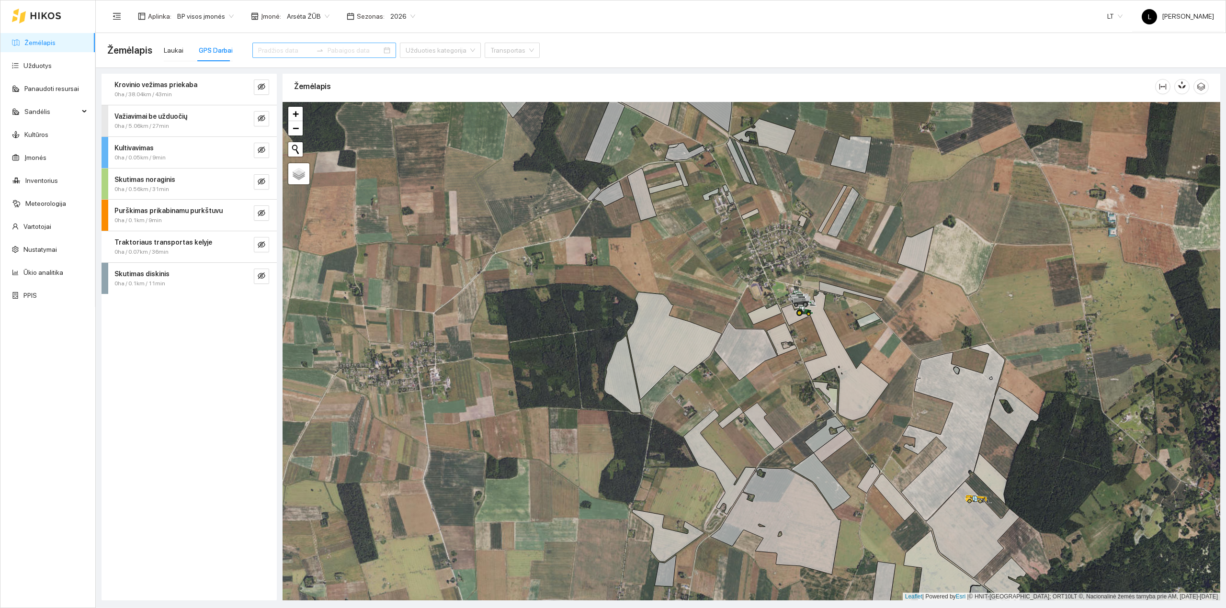
click at [271, 49] on input at bounding box center [285, 50] width 54 height 11
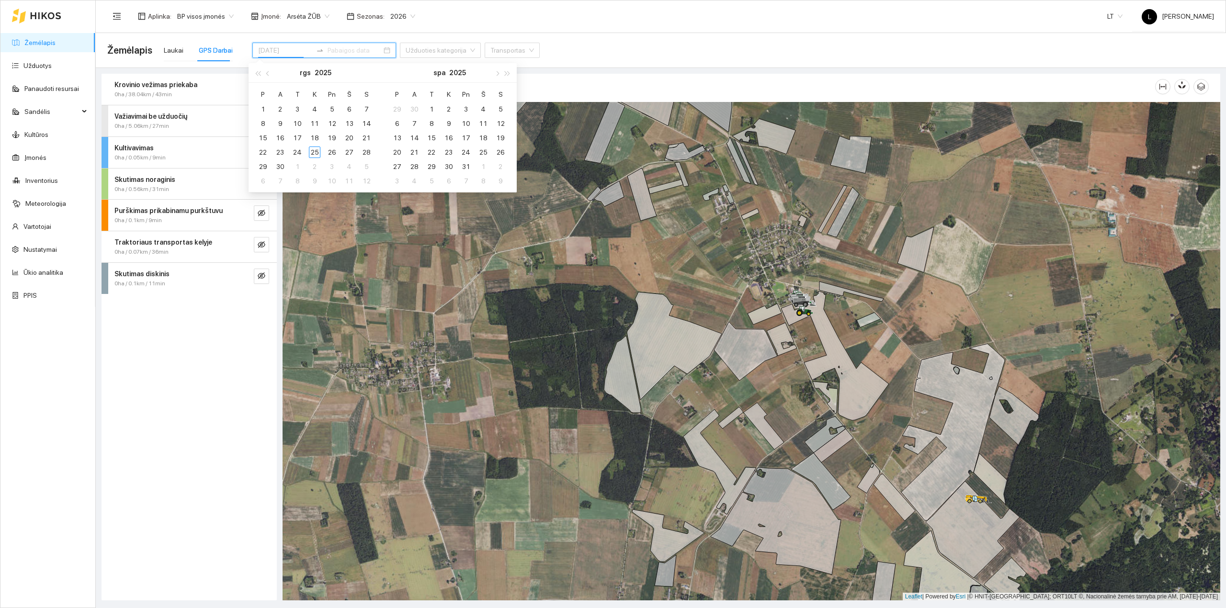
type input "[DATE]"
click at [299, 152] on div "24" at bounding box center [297, 152] width 11 height 11
type input "[DATE]"
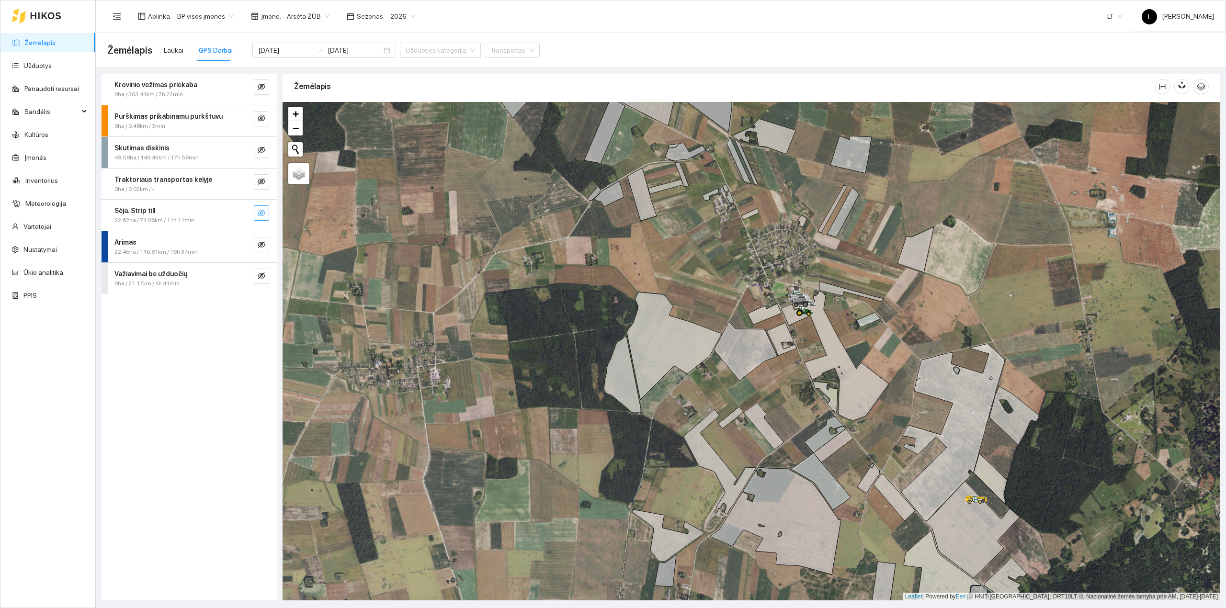
click at [267, 210] on button "button" at bounding box center [261, 213] width 15 height 15
click at [243, 216] on icon "search" at bounding box center [243, 213] width 8 height 8
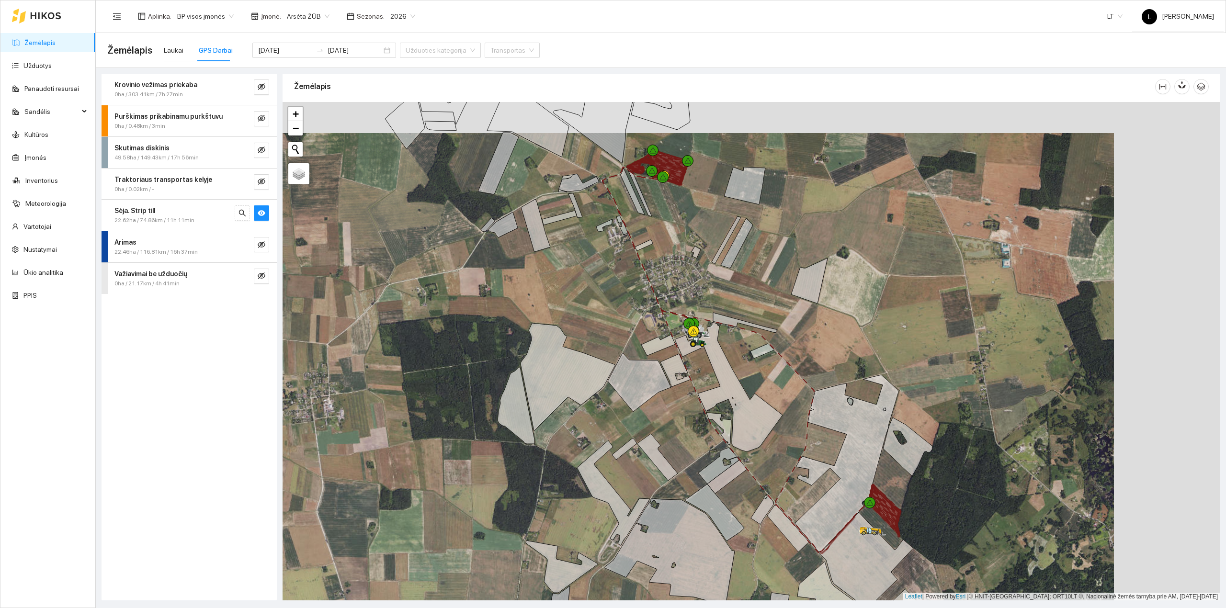
click at [181, 226] on div "Sėja. Strip till 22.62ha / 74.86km / 11h 11min" at bounding box center [189, 215] width 175 height 31
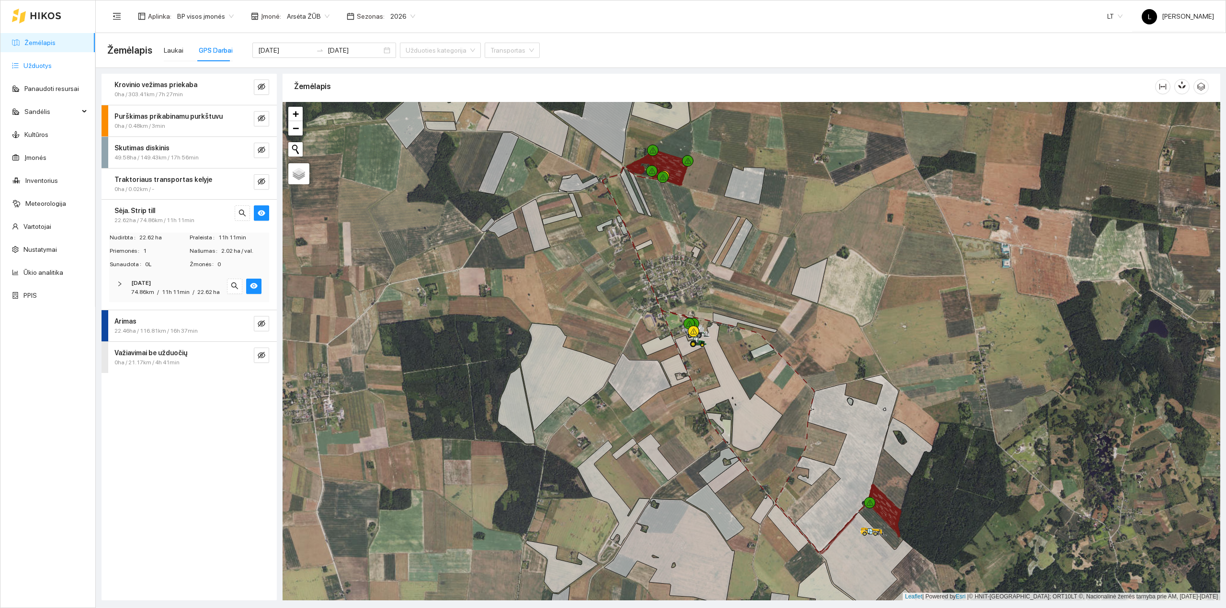
click at [35, 63] on link "Užduotys" at bounding box center [37, 66] width 28 height 8
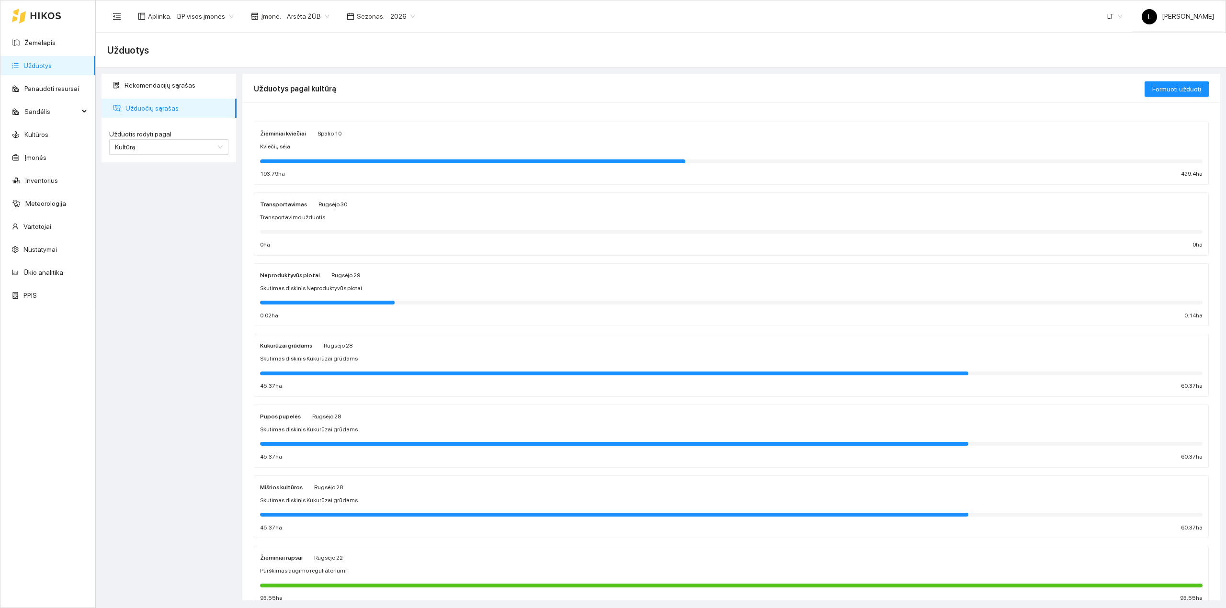
click at [357, 160] on div at bounding box center [472, 162] width 425 height 4
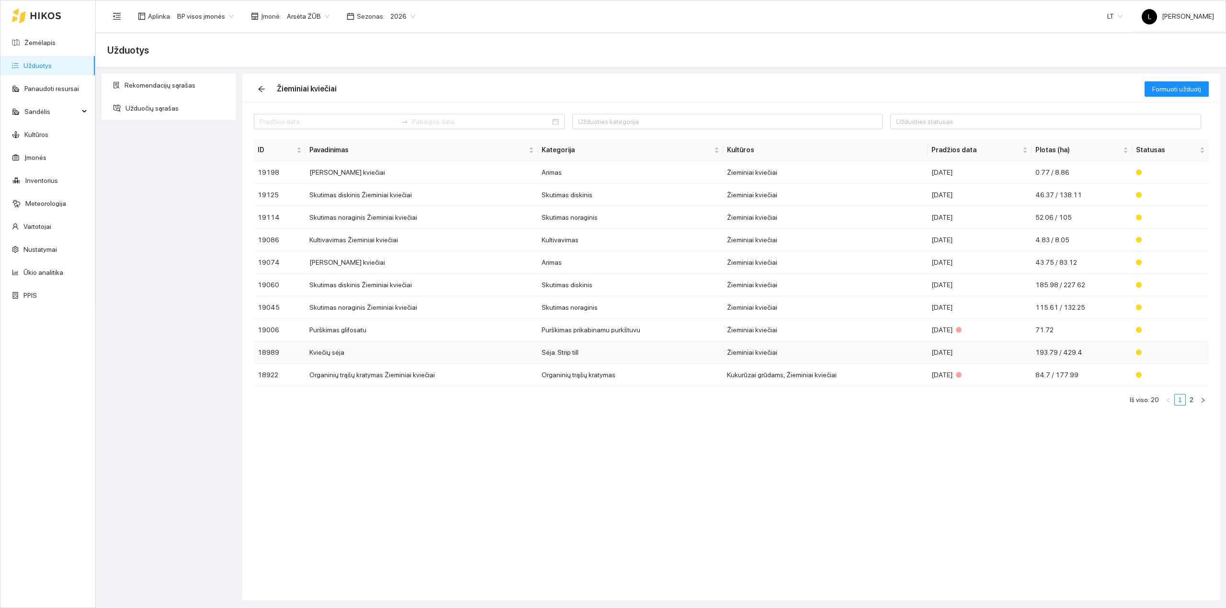
click at [962, 360] on td "[DATE]" at bounding box center [980, 353] width 104 height 23
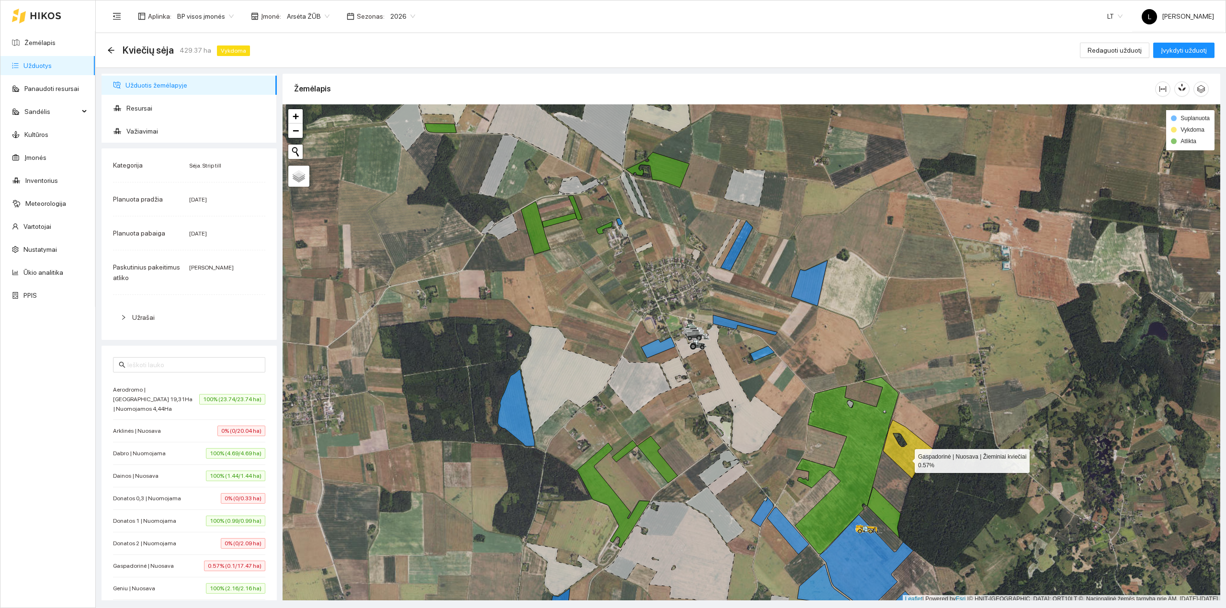
scroll to position [2, 0]
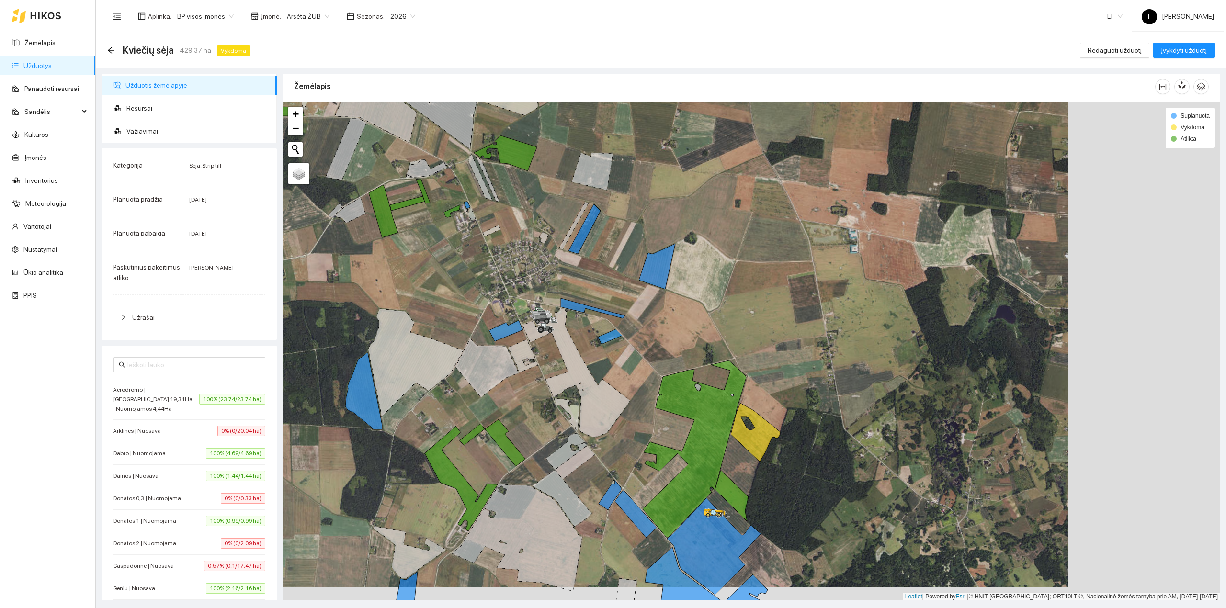
drag, startPoint x: 906, startPoint y: 457, endPoint x: 744, endPoint y: 440, distance: 163.8
click at [744, 440] on icon at bounding box center [755, 432] width 49 height 59
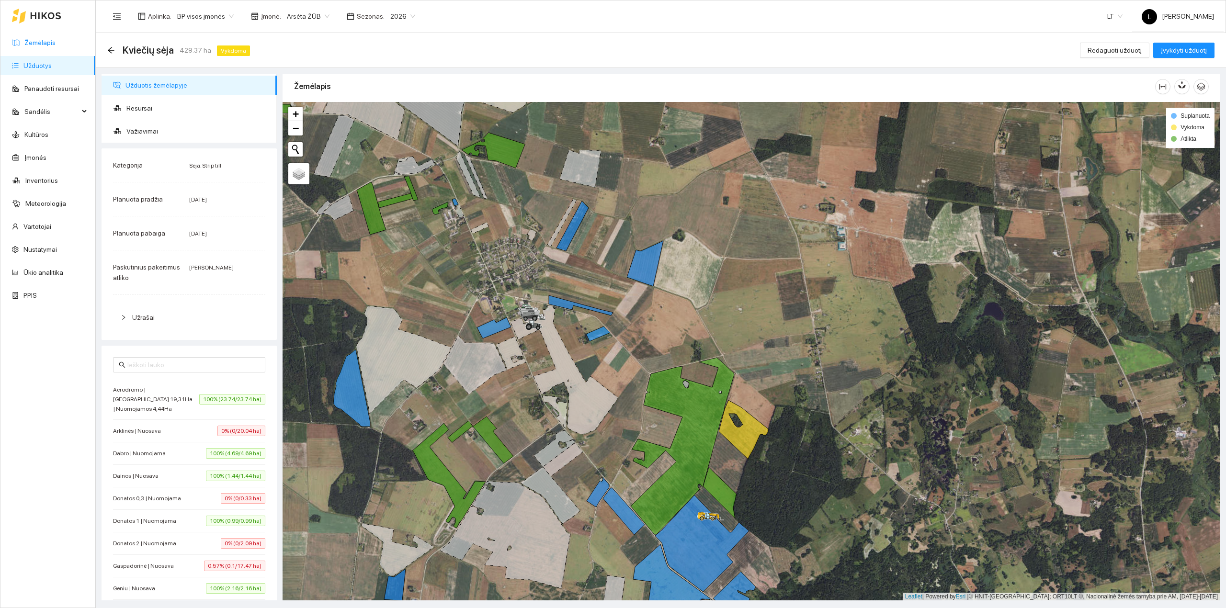
click at [48, 40] on link "Žemėlapis" at bounding box center [39, 43] width 31 height 8
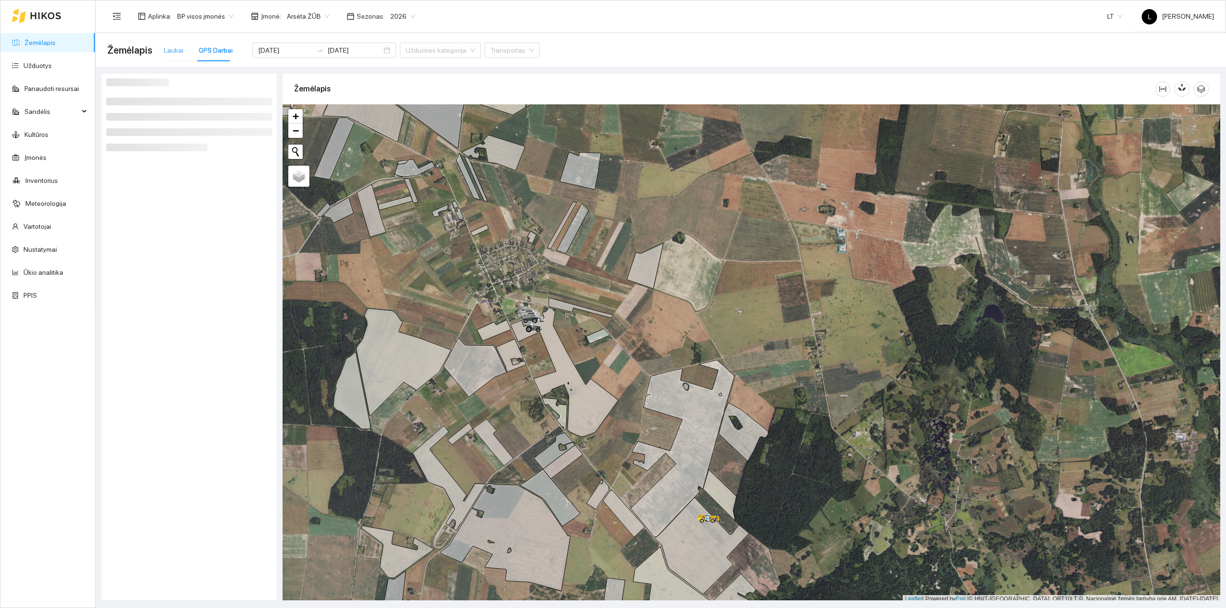
click at [168, 43] on div "Laukai" at bounding box center [174, 50] width 20 height 22
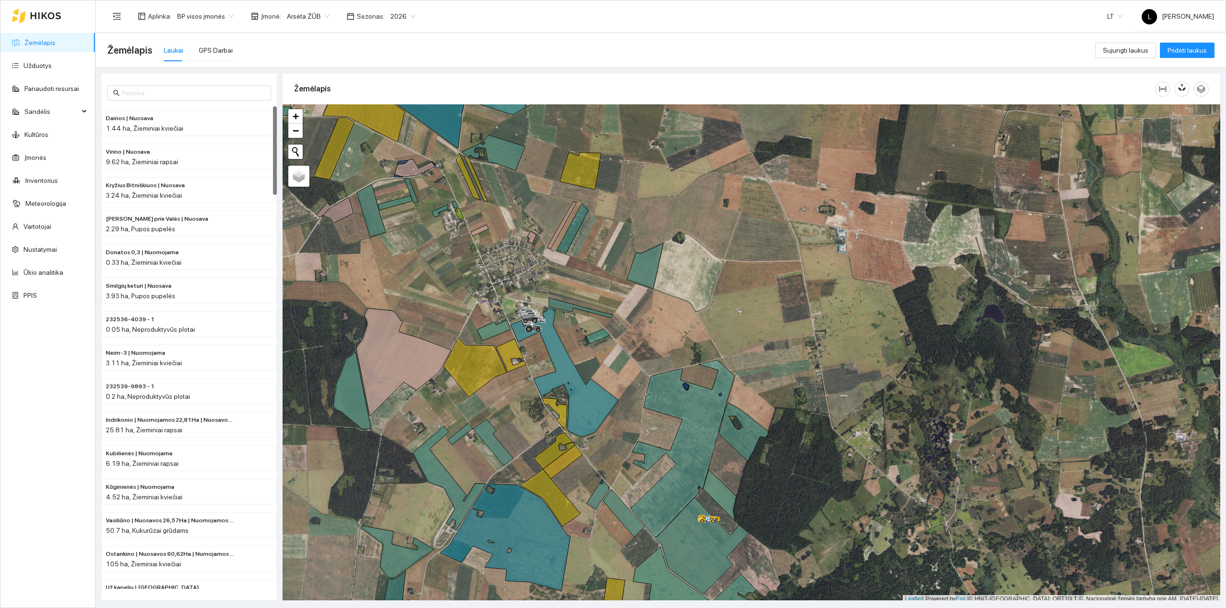
click at [180, 54] on div "Laukai" at bounding box center [174, 50] width 20 height 11
